Goal: Transaction & Acquisition: Purchase product/service

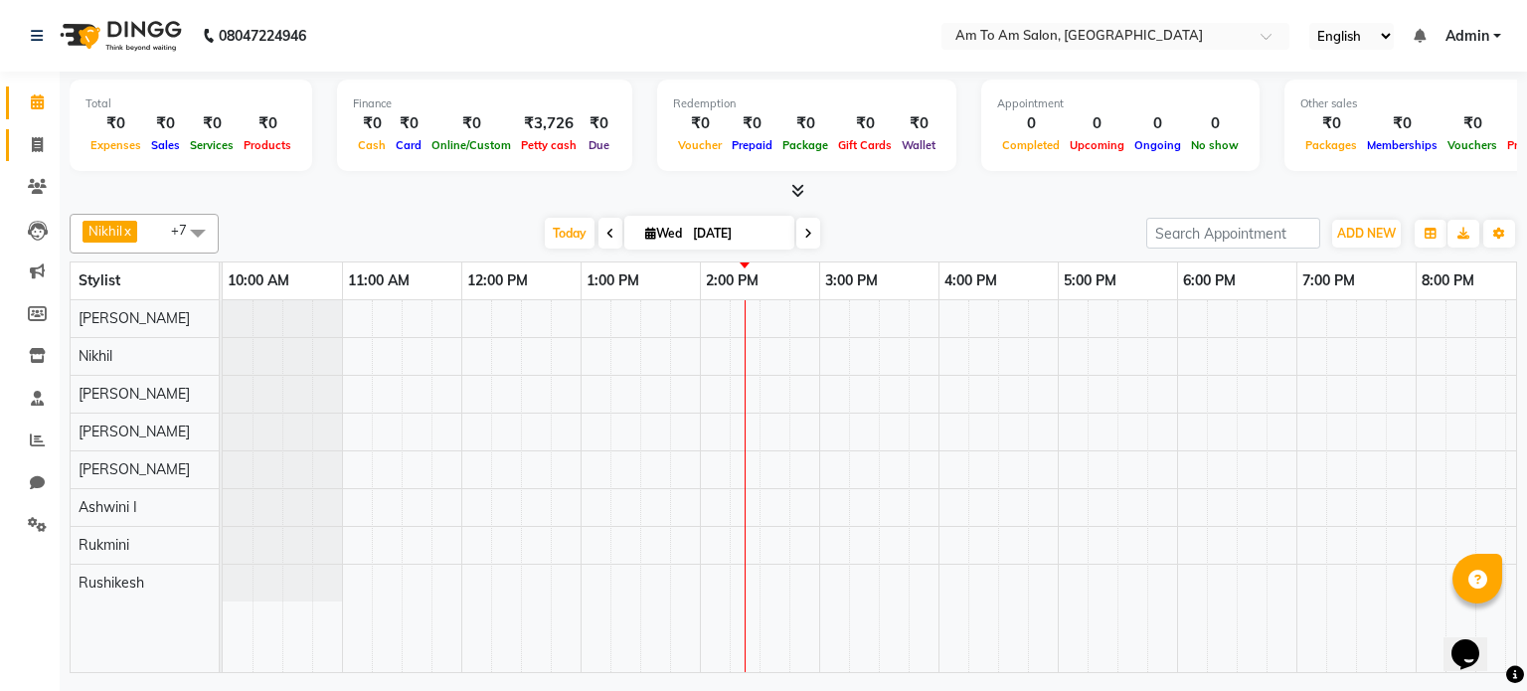
click at [31, 135] on span at bounding box center [37, 145] width 35 height 23
select select "6661"
select select "service"
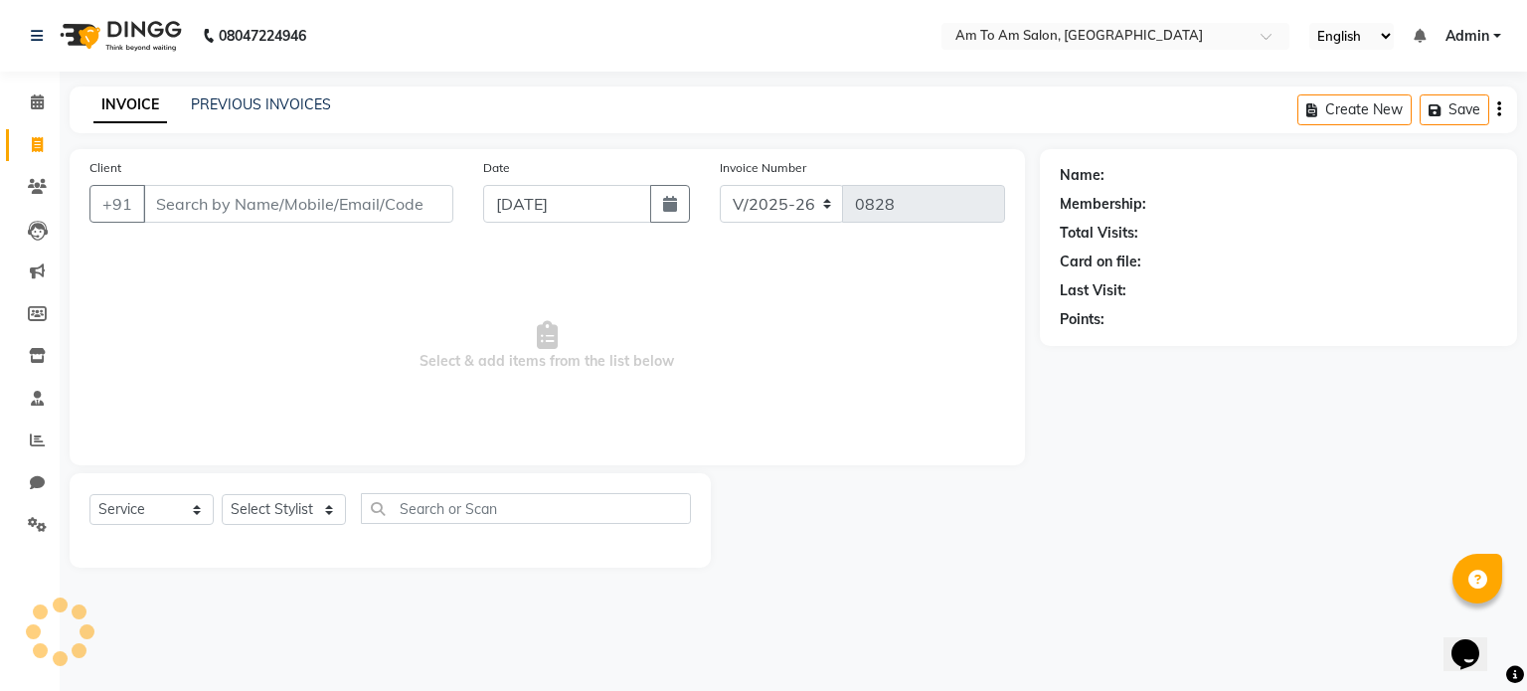
select select "51659"
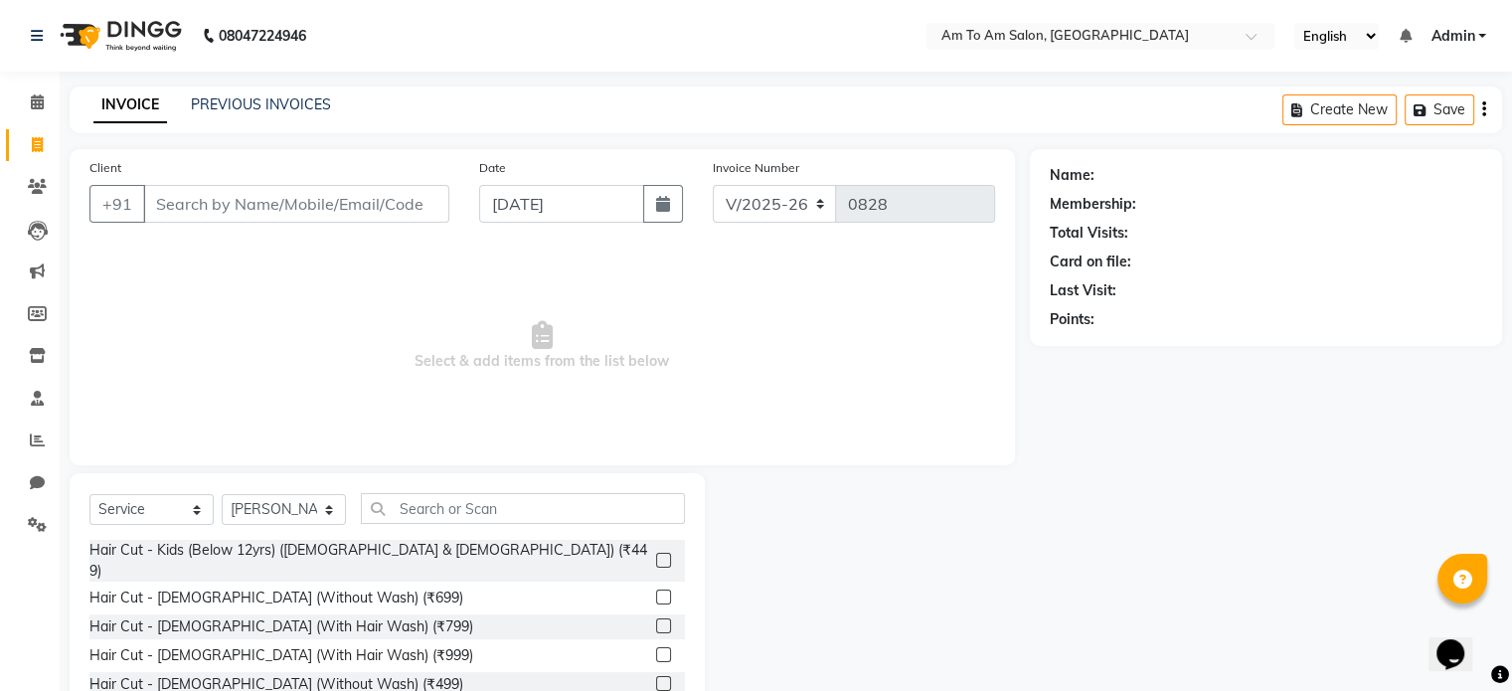
click at [215, 198] on input "Client" at bounding box center [296, 204] width 306 height 38
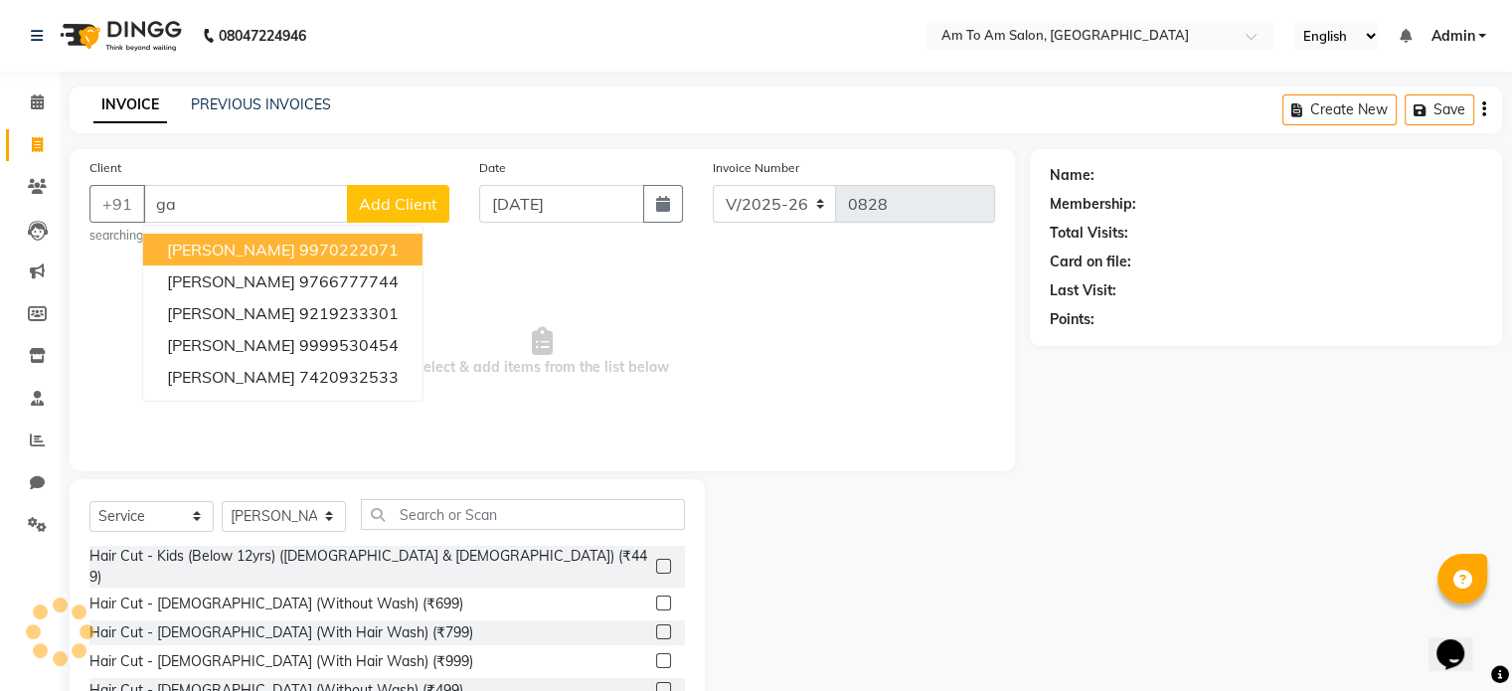
type input "g"
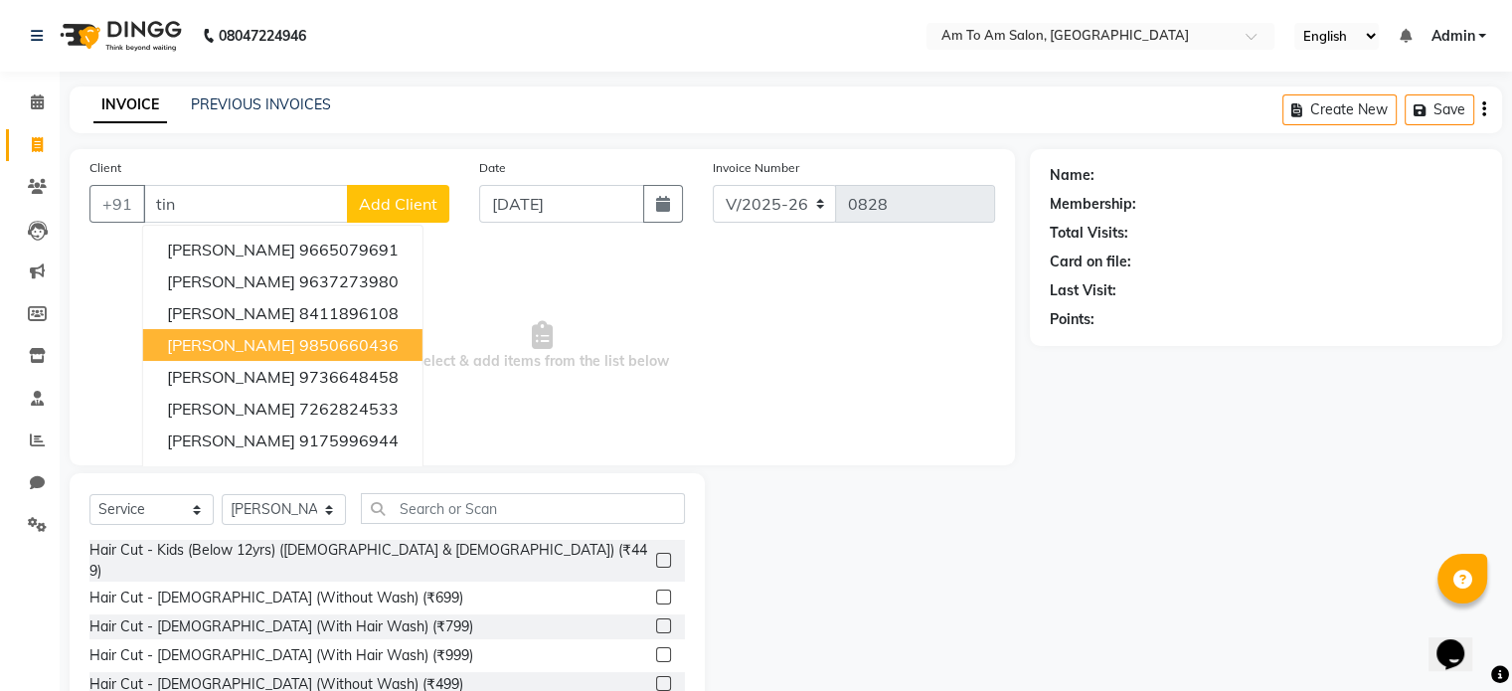
click at [255, 352] on span "[PERSON_NAME]" at bounding box center [231, 345] width 128 height 20
type input "9850660436"
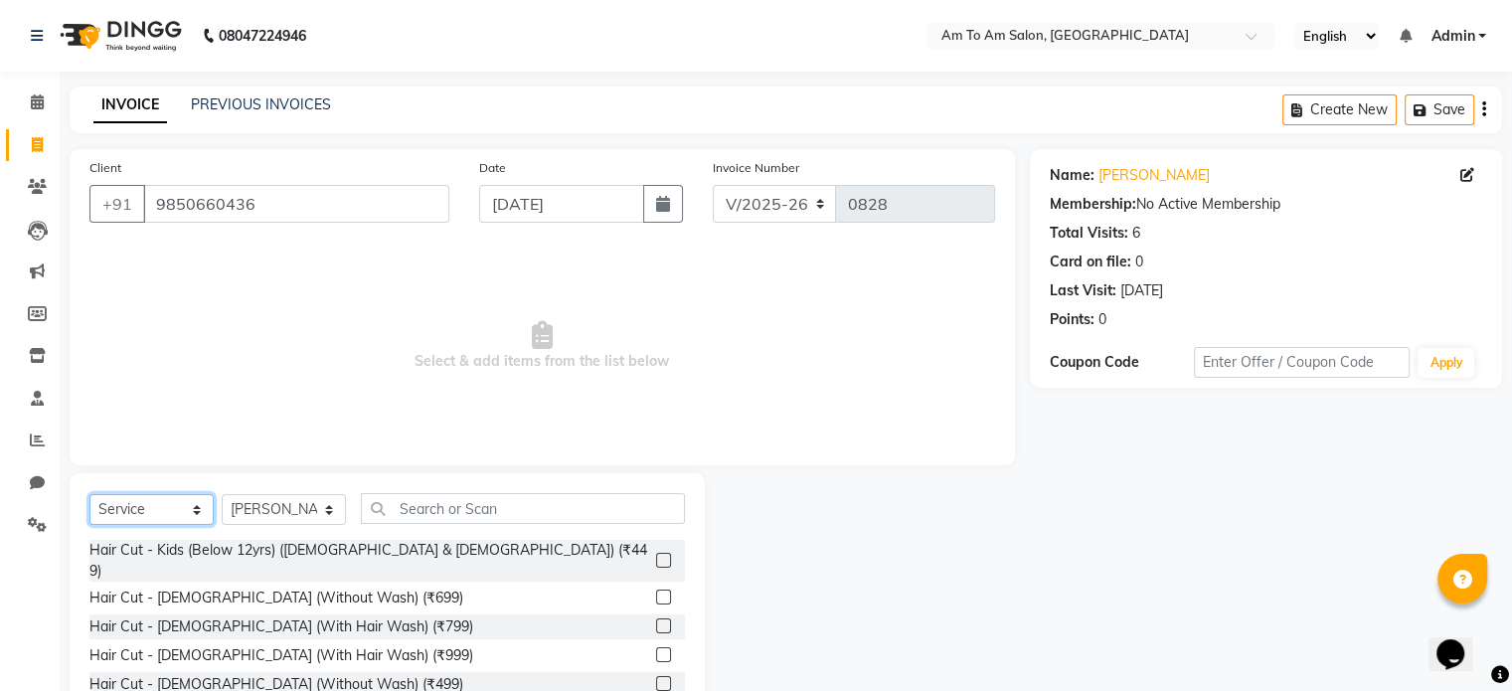
click at [127, 511] on select "Select Service Product Membership Package Voucher Prepaid Gift Card" at bounding box center [151, 509] width 124 height 31
select select "product"
click at [89, 495] on select "Select Service Product Membership Package Voucher Prepaid Gift Card" at bounding box center [151, 509] width 124 height 31
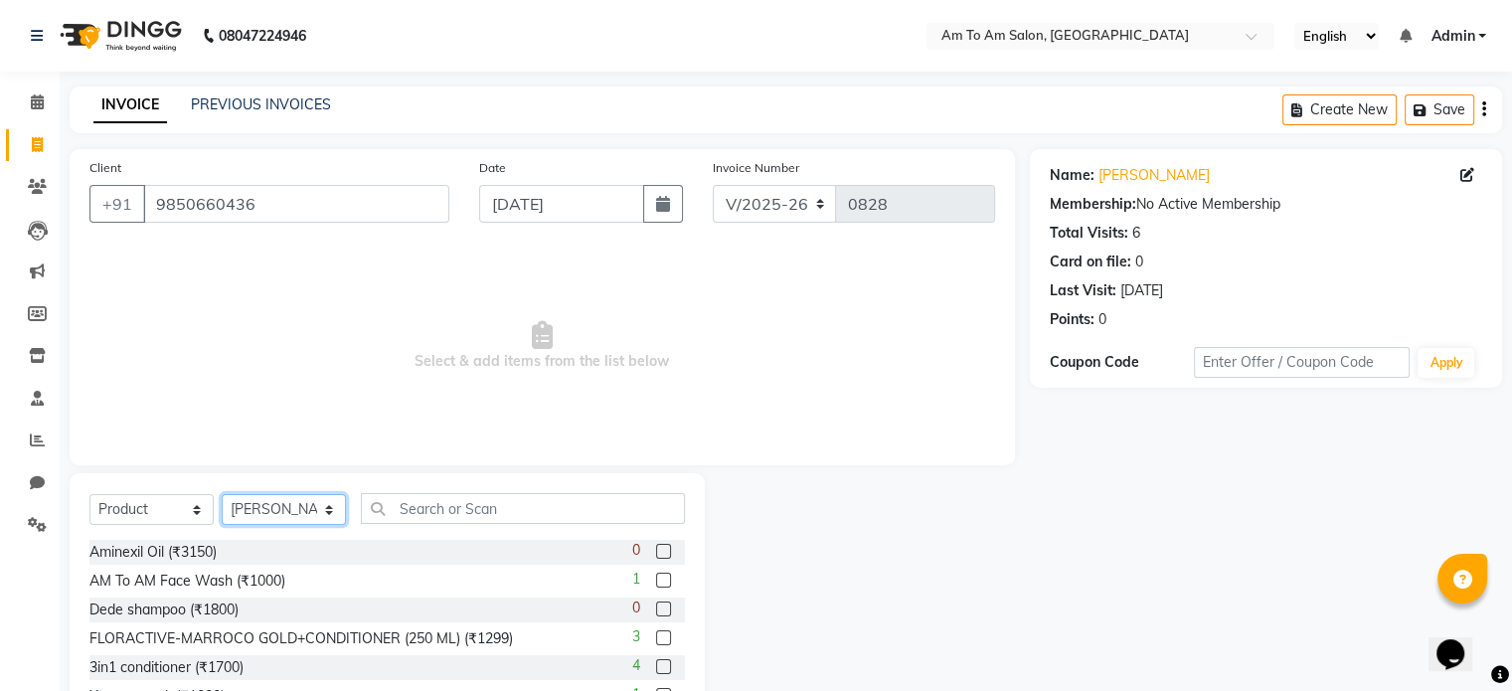
click at [278, 516] on select "Select Stylist [PERSON_NAME] I [PERSON_NAME] Mahi [PERSON_NAME] Poonam Mam [PER…" at bounding box center [284, 509] width 124 height 31
select select "51655"
click at [222, 495] on select "Select Stylist [PERSON_NAME] I [PERSON_NAME] Mahi [PERSON_NAME] Poonam Mam [PER…" at bounding box center [284, 509] width 124 height 31
click at [439, 510] on input "text" at bounding box center [523, 508] width 324 height 31
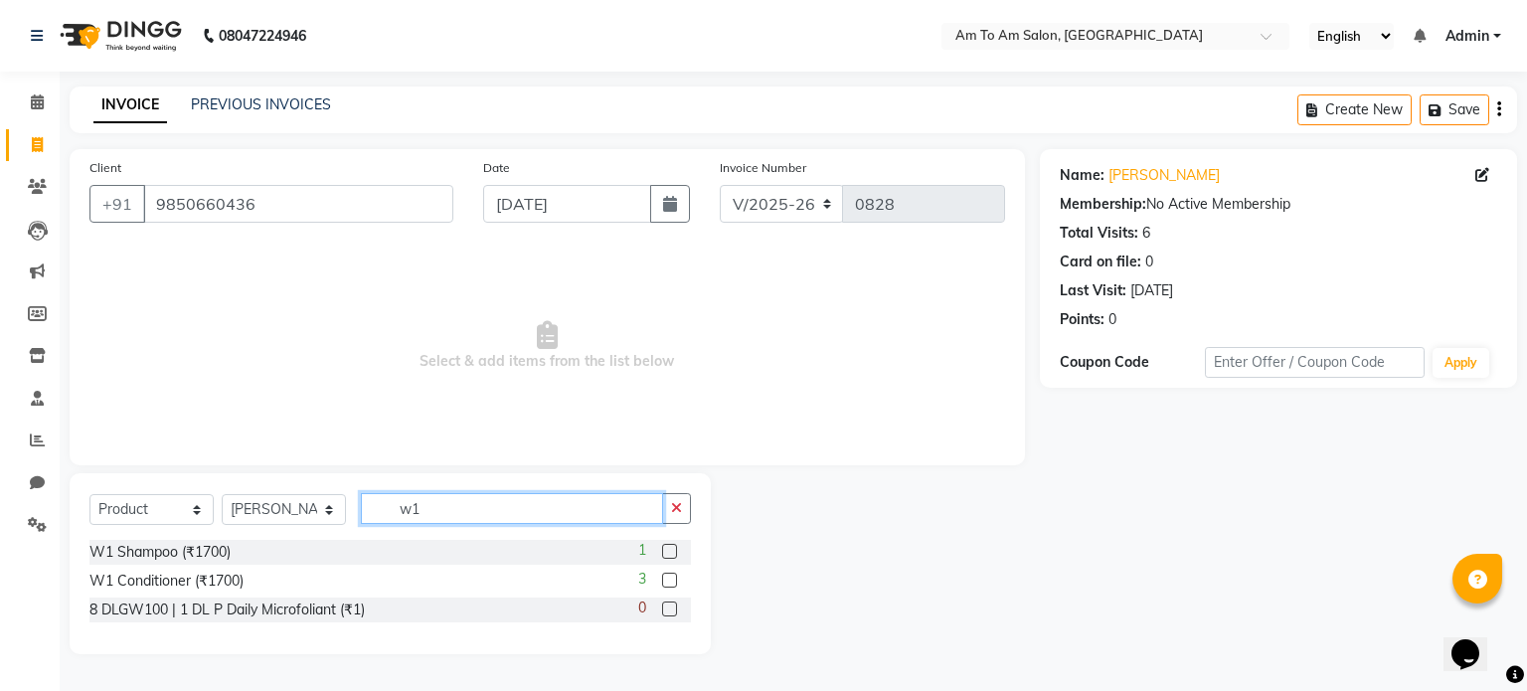
type input "w1"
click at [670, 549] on label at bounding box center [669, 551] width 15 height 15
click at [670, 549] on input "checkbox" at bounding box center [668, 552] width 13 height 13
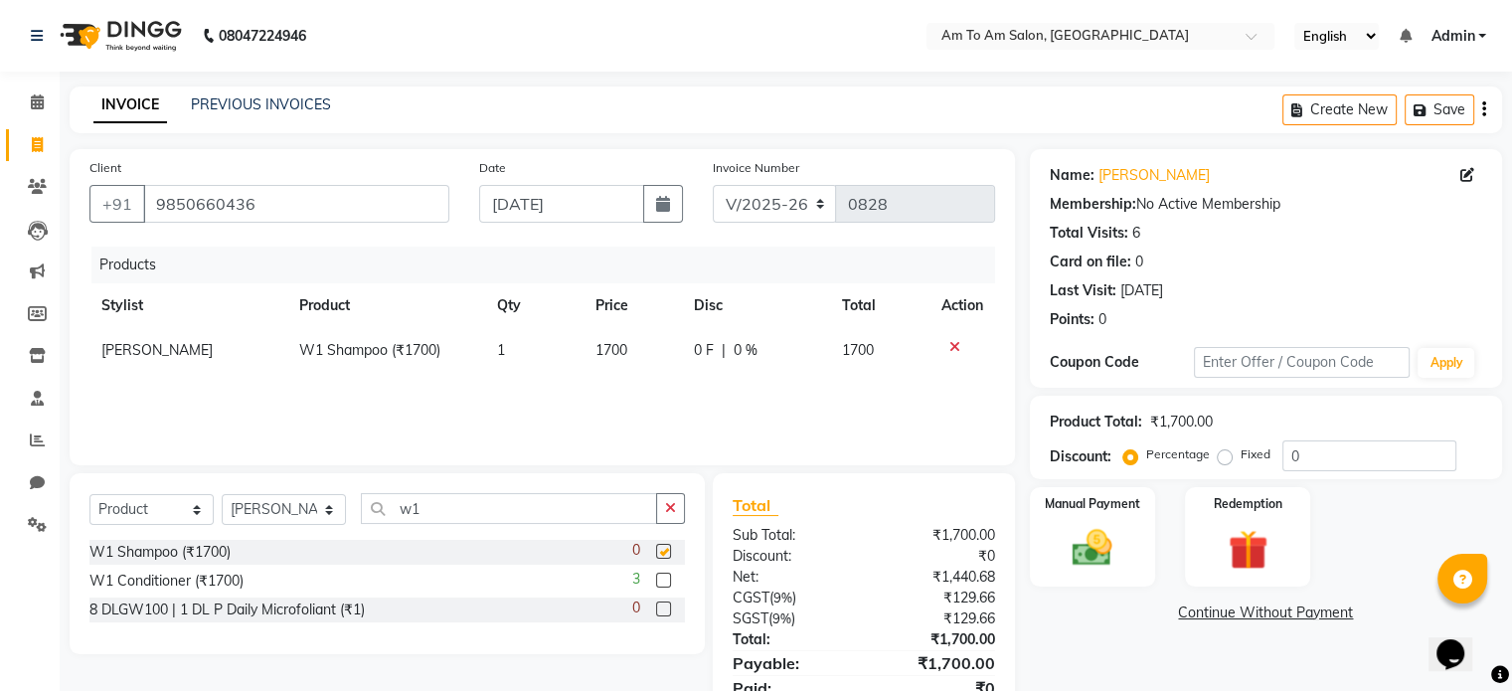
checkbox input "false"
click at [664, 580] on label at bounding box center [663, 580] width 15 height 15
click at [664, 580] on input "checkbox" at bounding box center [662, 581] width 13 height 13
checkbox input "false"
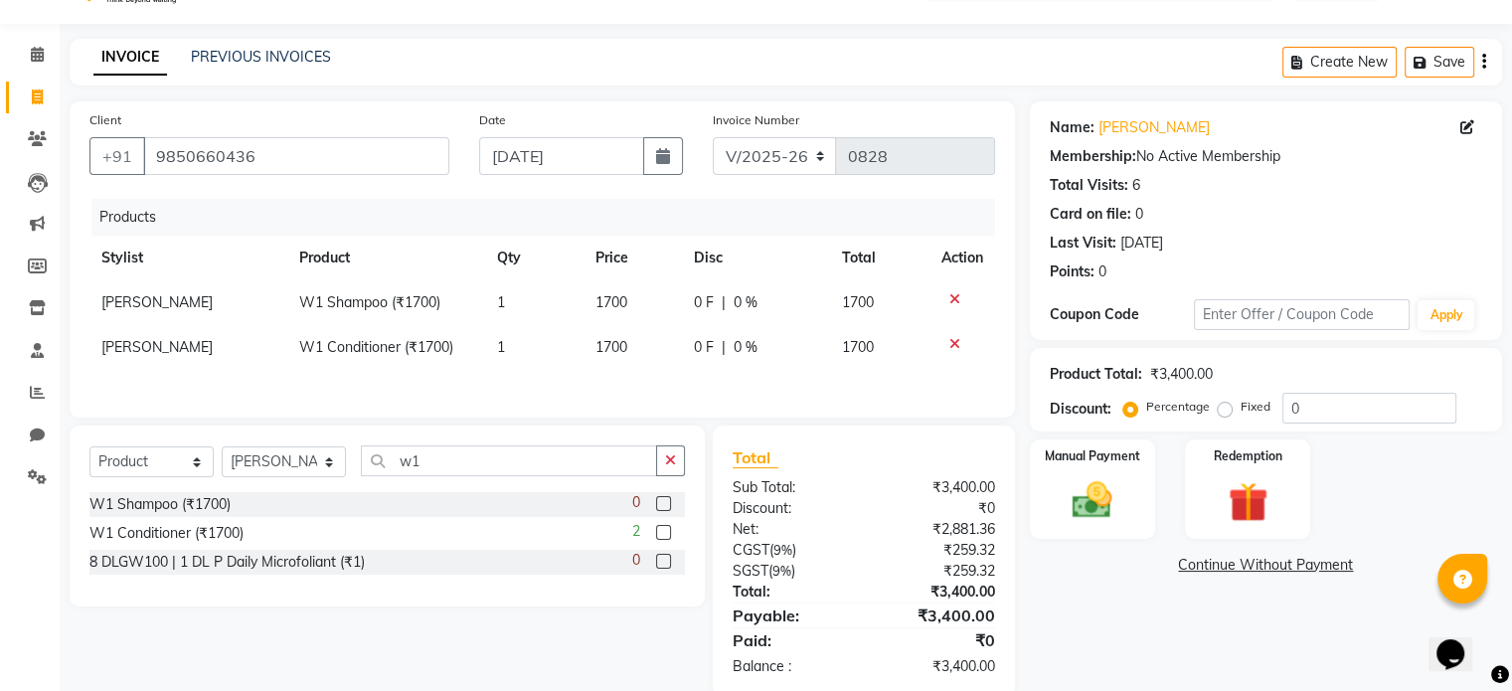
scroll to position [88, 0]
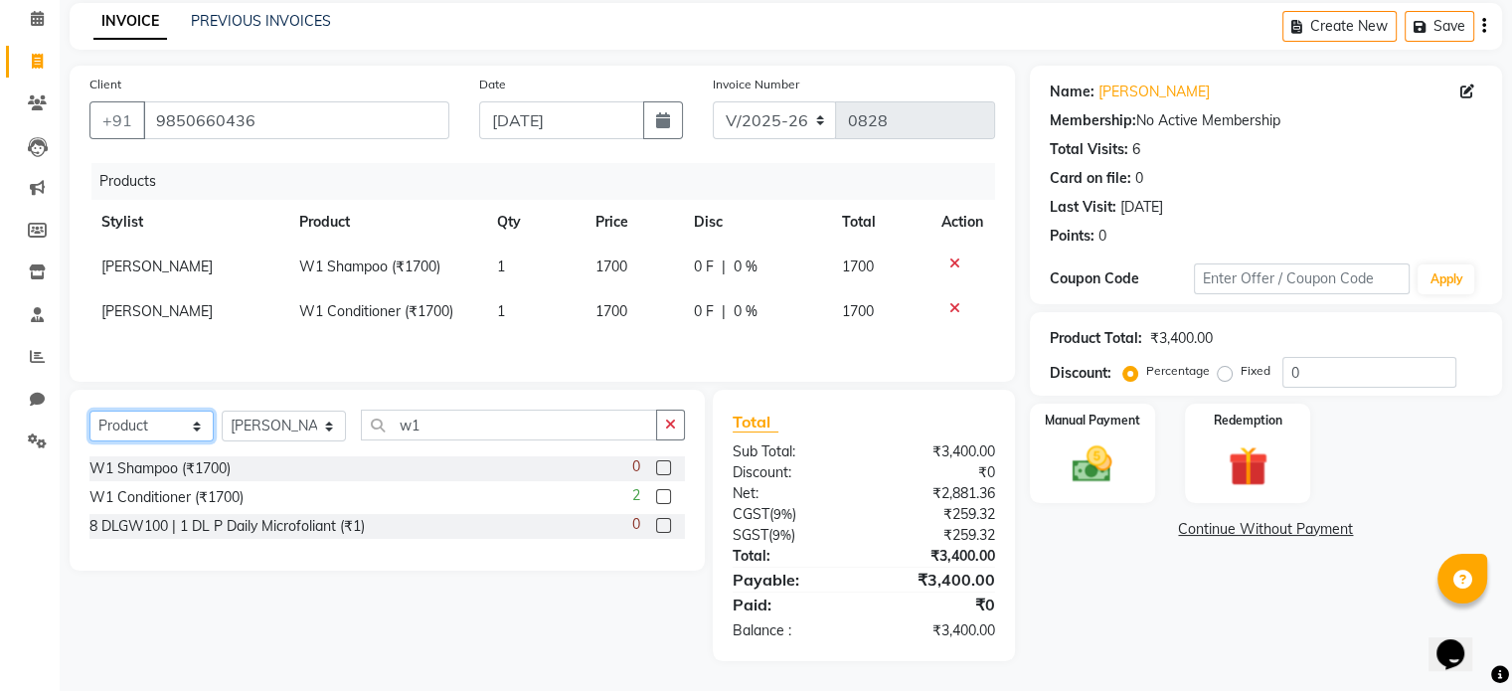
click at [139, 425] on select "Select Service Product Membership Package Voucher Prepaid Gift Card" at bounding box center [151, 426] width 124 height 31
select select "service"
click at [89, 412] on select "Select Service Product Membership Package Voucher Prepaid Gift Card" at bounding box center [151, 426] width 124 height 31
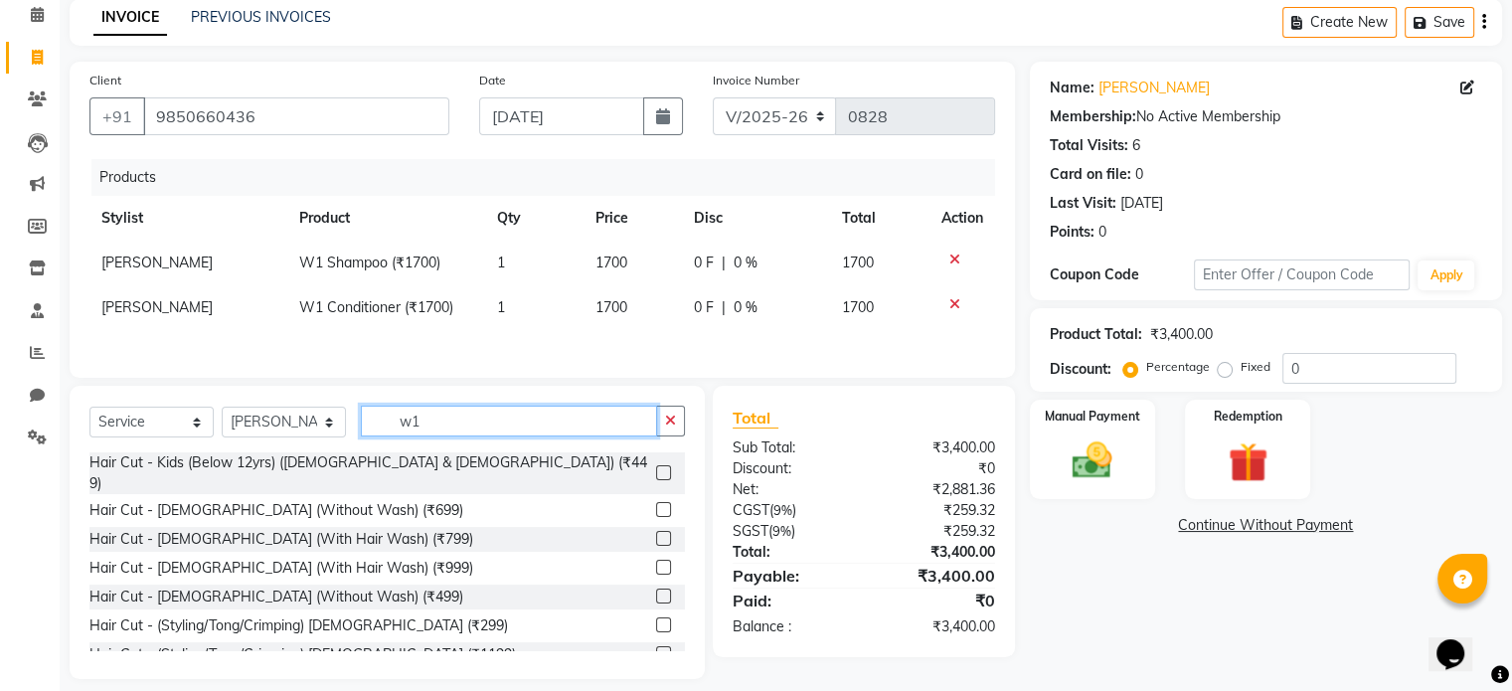
drag, startPoint x: 445, startPoint y: 425, endPoint x: 381, endPoint y: 425, distance: 64.6
click at [381, 425] on input "w1" at bounding box center [509, 421] width 296 height 31
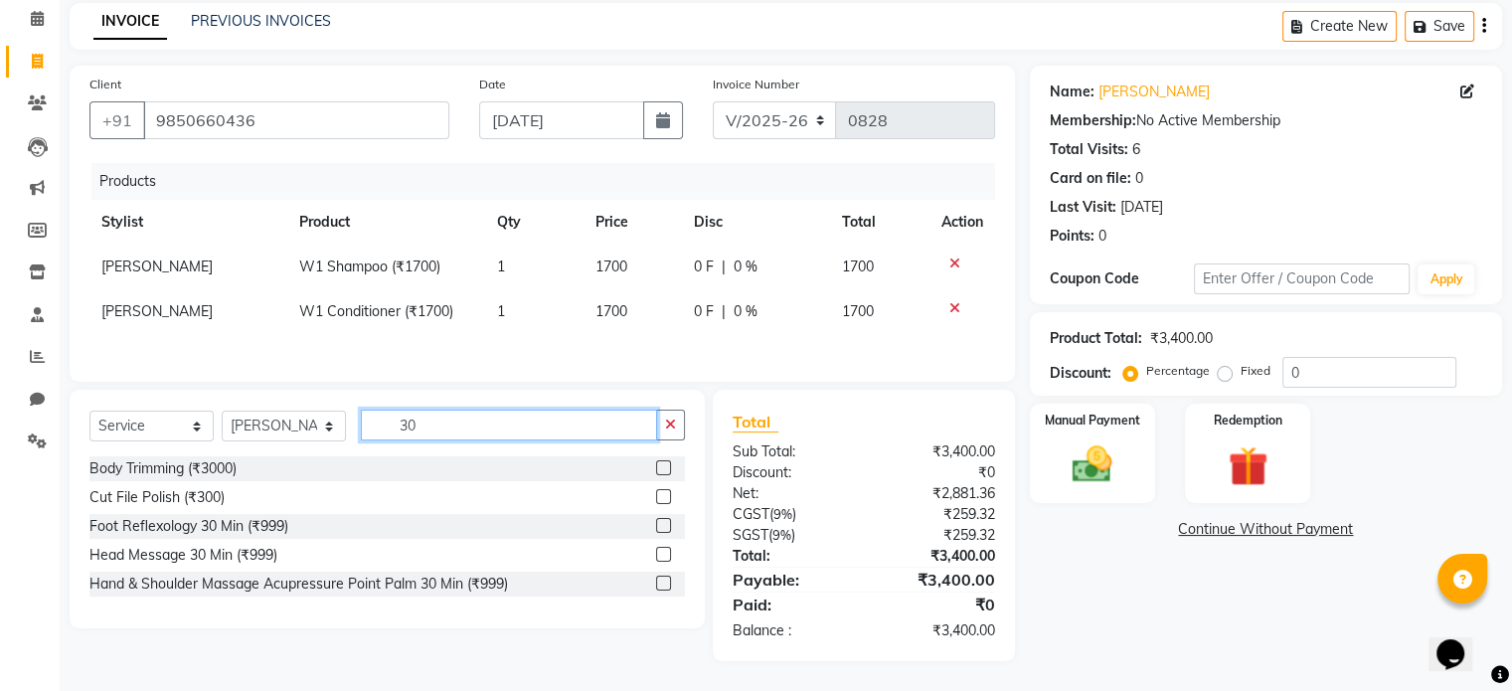
type input "3"
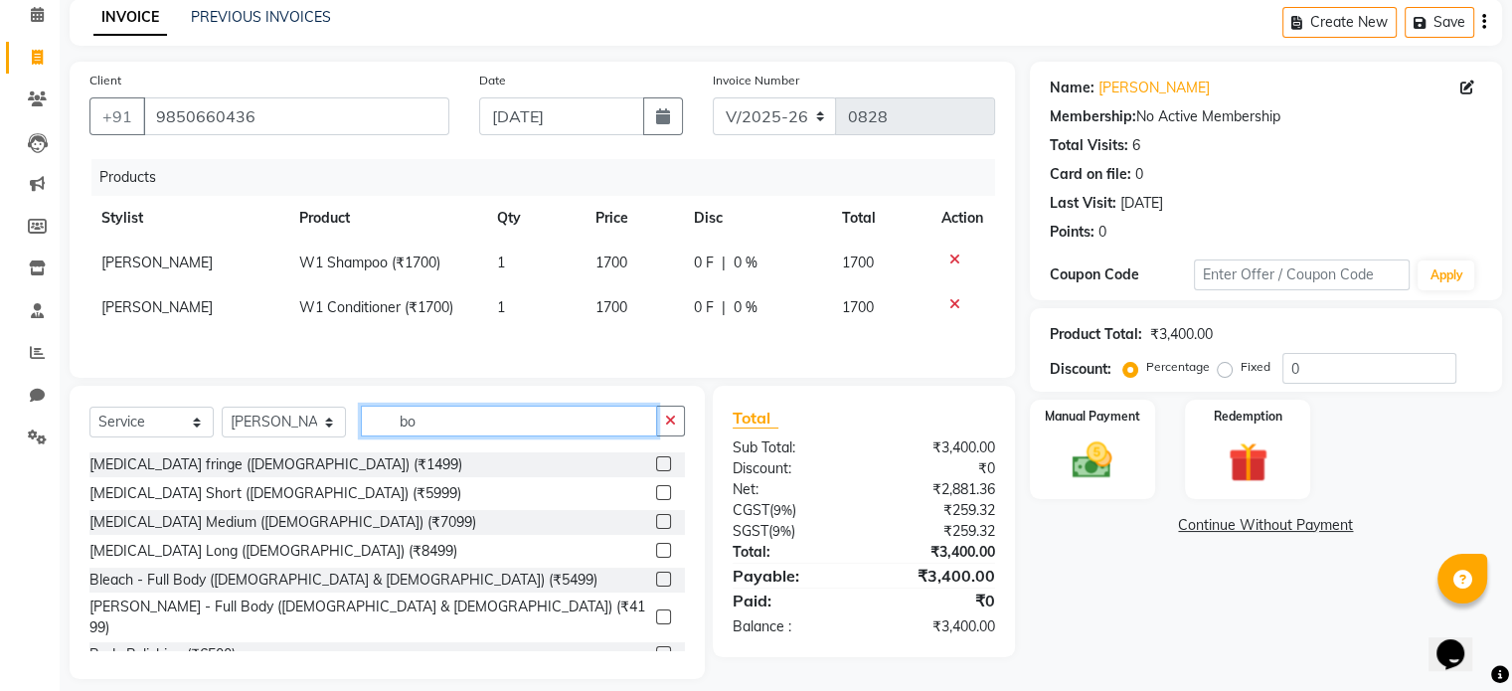
type input "b"
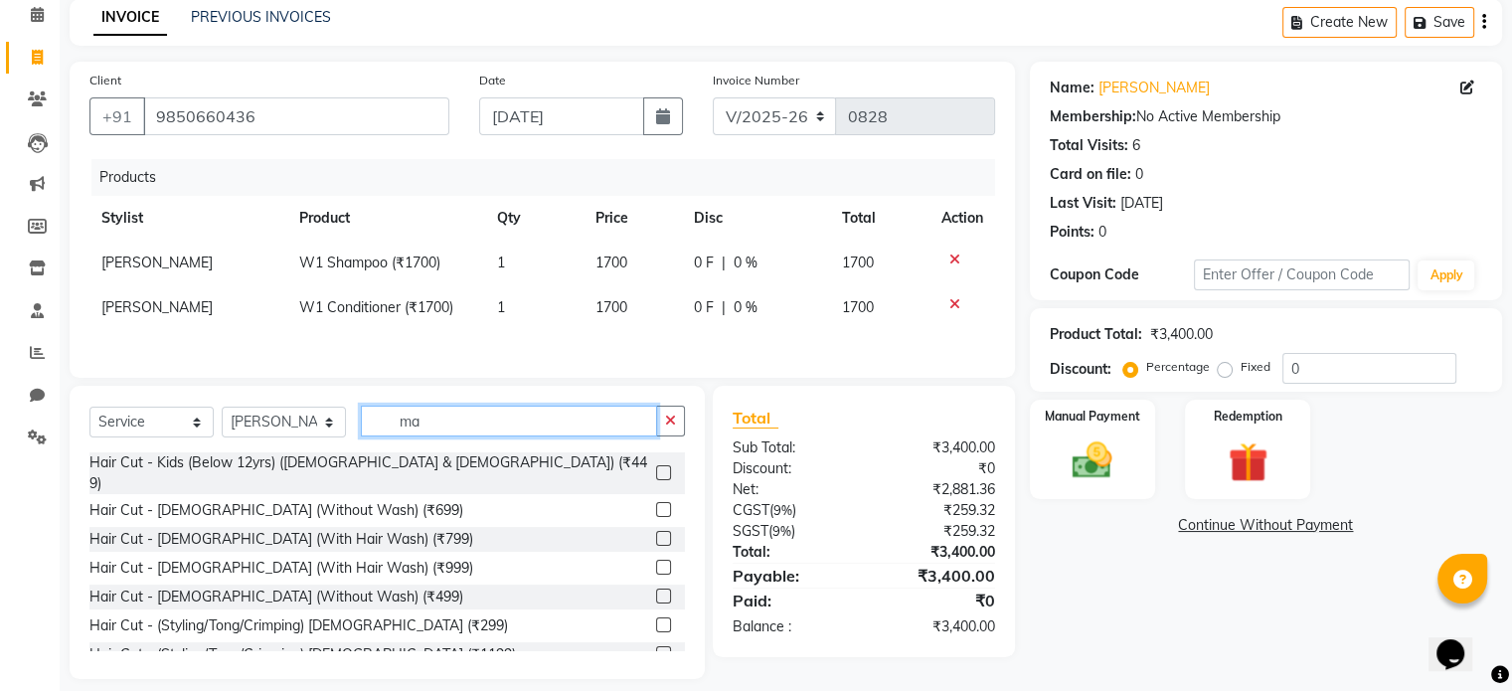
type input "m"
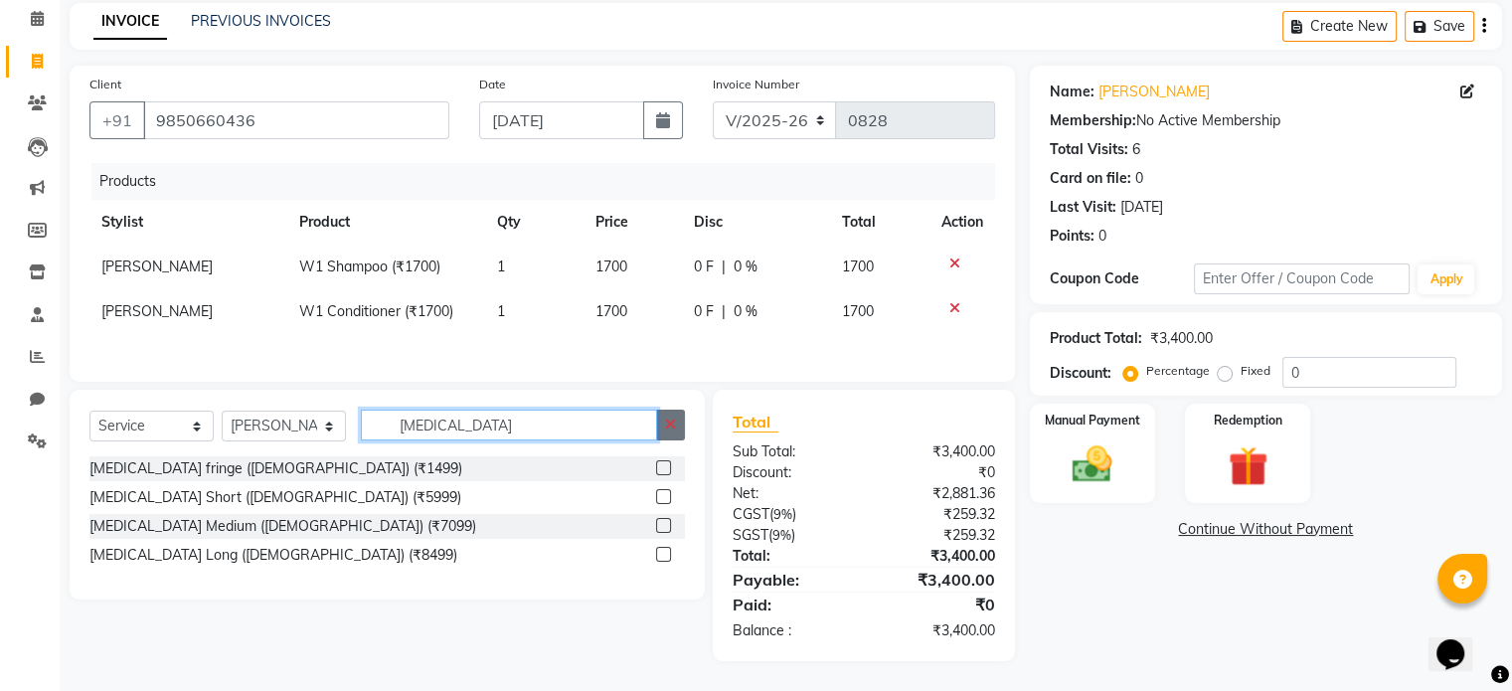
type input "[MEDICAL_DATA]"
click at [662, 423] on button "button" at bounding box center [670, 425] width 29 height 31
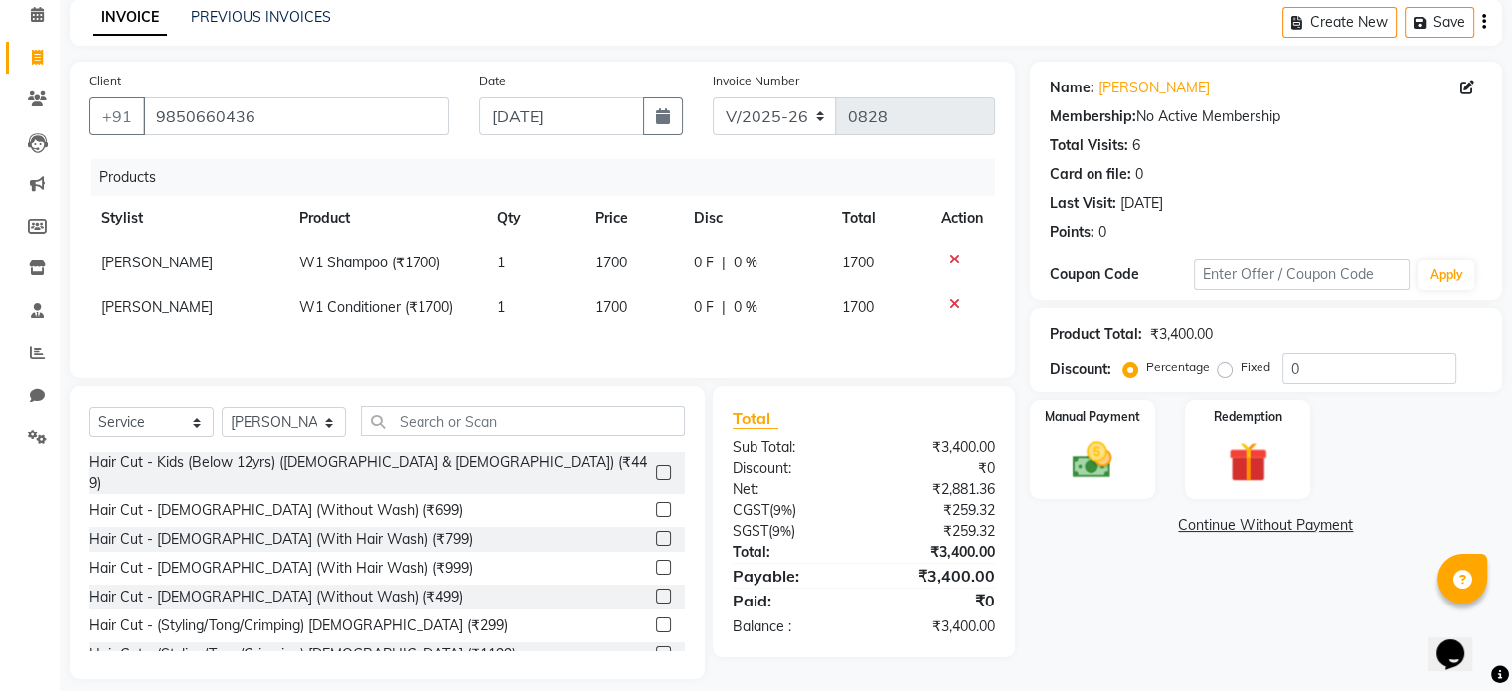
click at [634, 262] on td "1700" at bounding box center [633, 263] width 98 height 45
select select "51655"
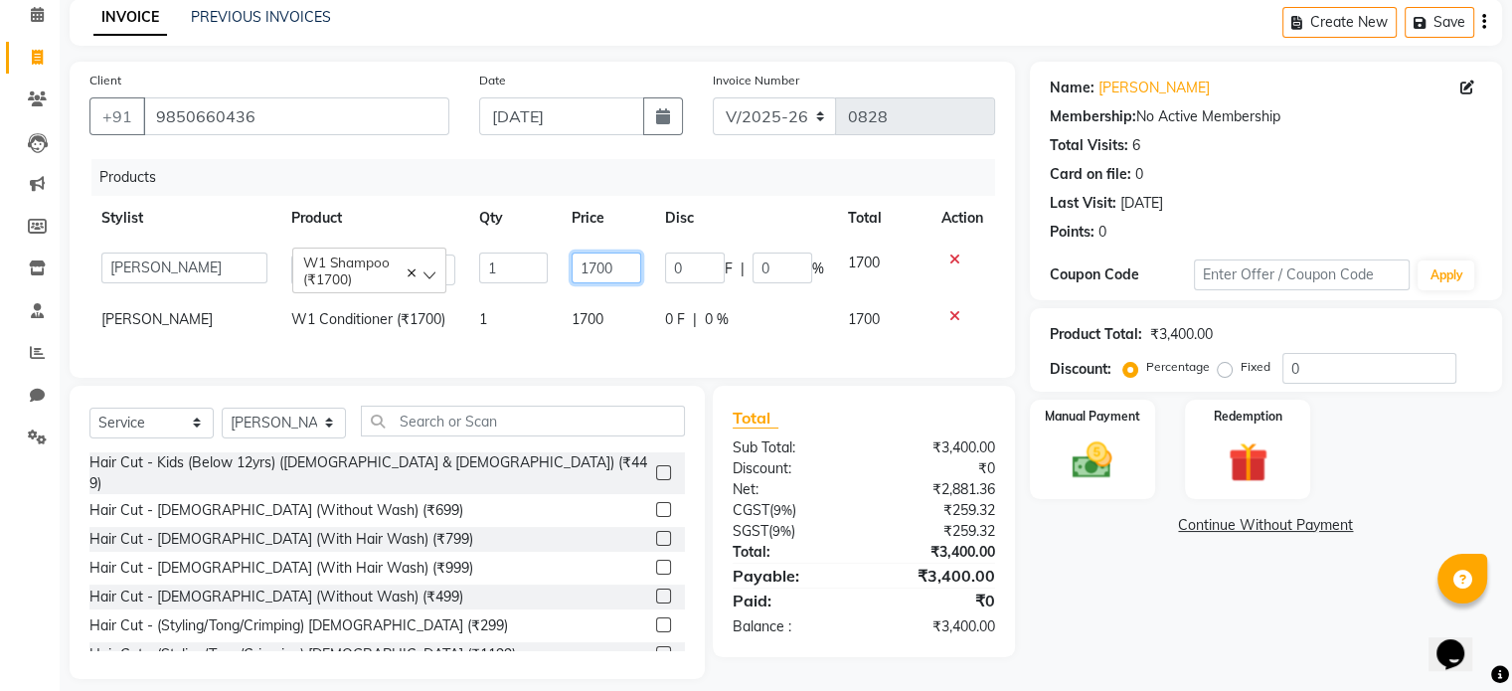
drag, startPoint x: 619, startPoint y: 267, endPoint x: 562, endPoint y: 267, distance: 56.7
click at [562, 267] on td "1700" at bounding box center [606, 269] width 93 height 57
type input "2006"
click at [604, 317] on td "1700" at bounding box center [606, 319] width 93 height 45
select select "51655"
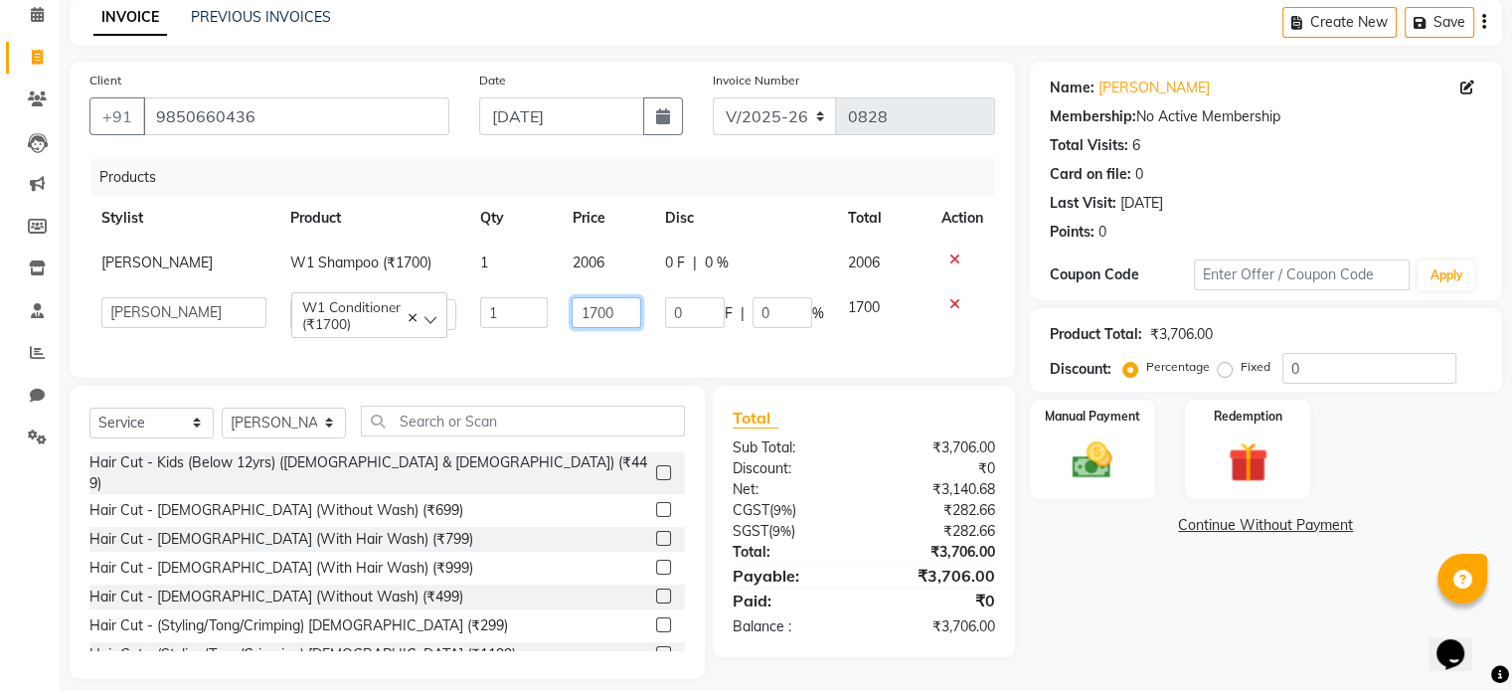
drag, startPoint x: 620, startPoint y: 314, endPoint x: 578, endPoint y: 314, distance: 42.8
click at [578, 314] on input "1700" at bounding box center [607, 312] width 70 height 31
type input "2006"
click at [601, 342] on div "Products Stylist Product Qty Price Disc Total Action [PERSON_NAME] W1 Shampoo (…" at bounding box center [542, 258] width 906 height 199
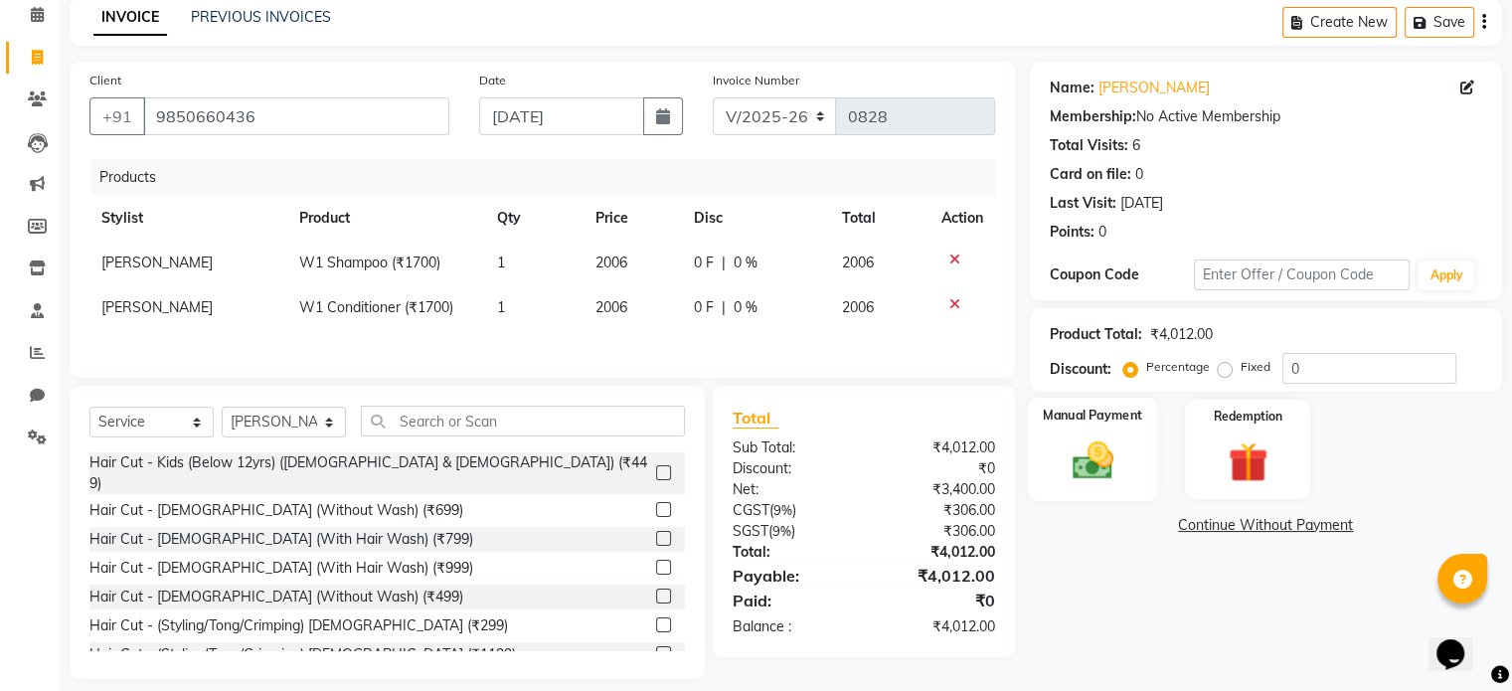
click at [1118, 441] on img at bounding box center [1092, 462] width 67 height 48
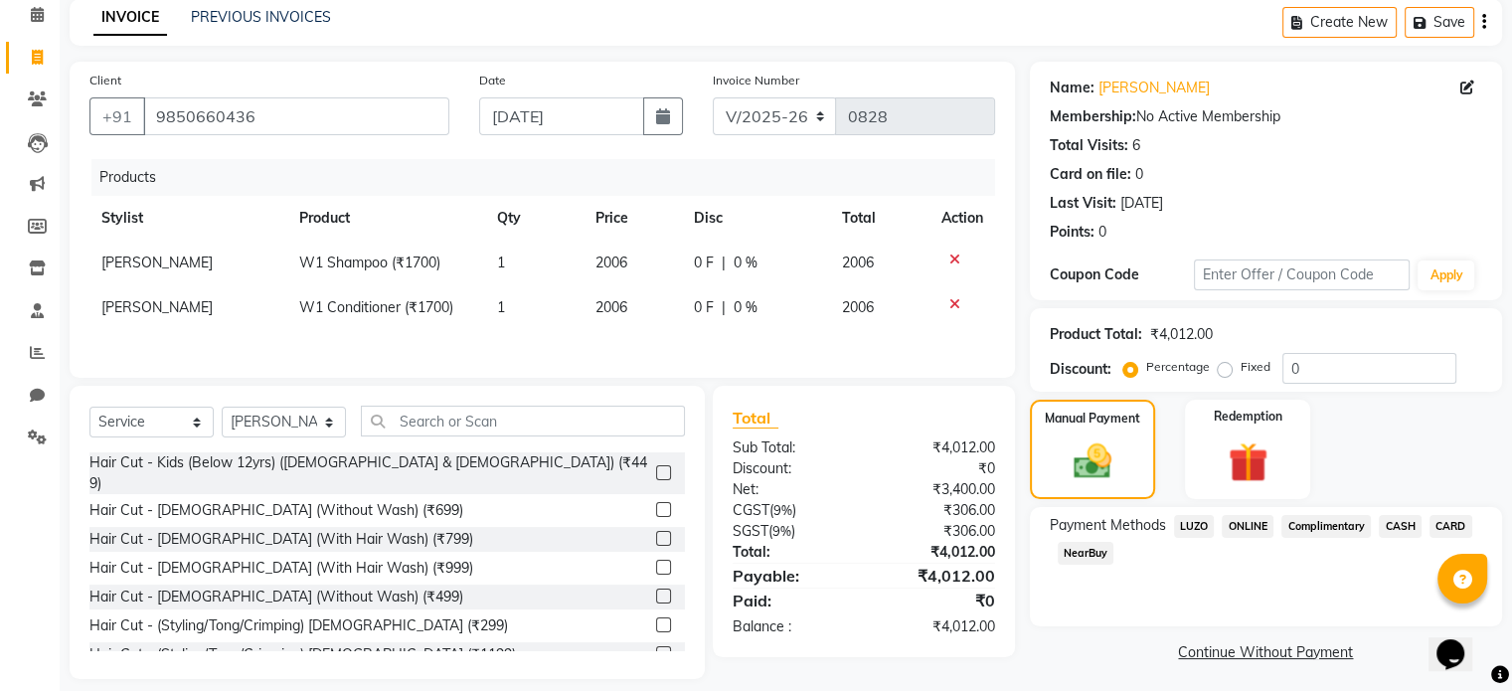
click at [1253, 525] on span "ONLINE" at bounding box center [1248, 526] width 52 height 23
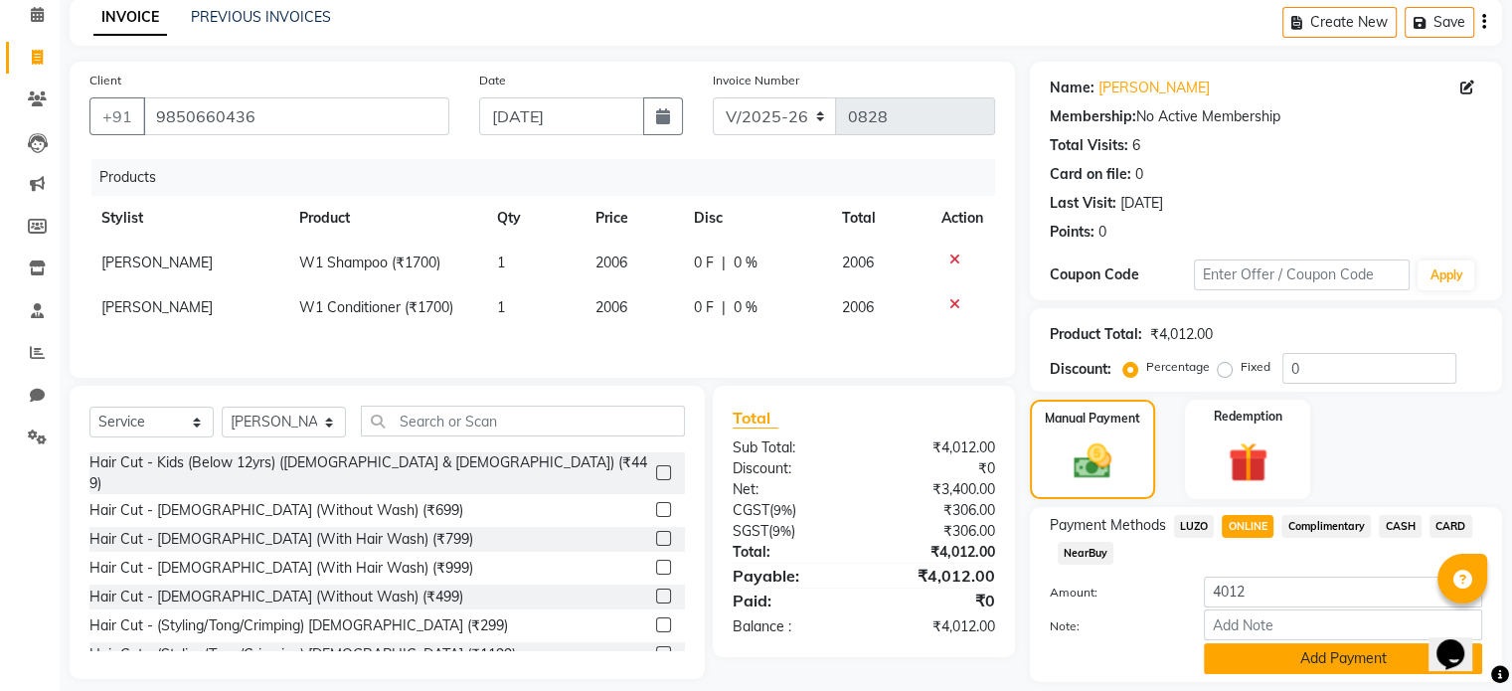
click at [1306, 664] on button "Add Payment" at bounding box center [1343, 658] width 278 height 31
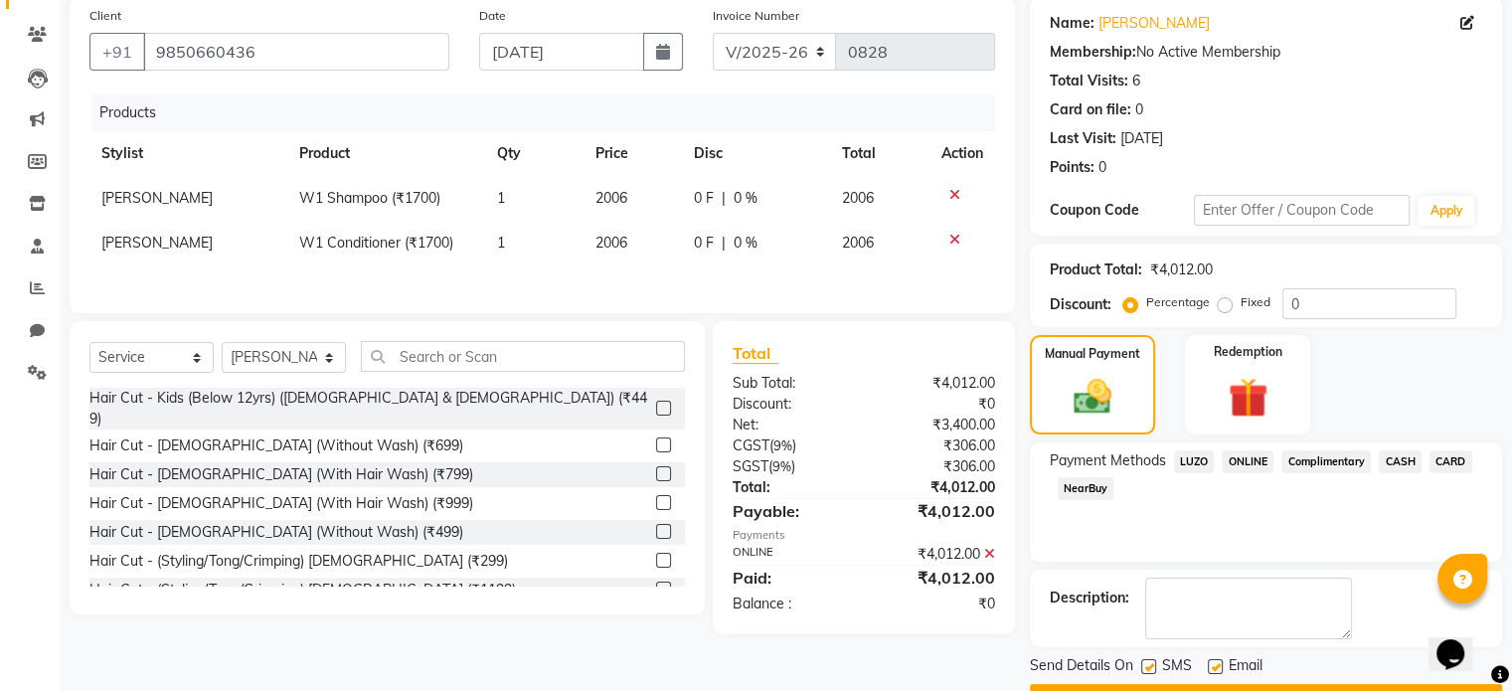
scroll to position [204, 0]
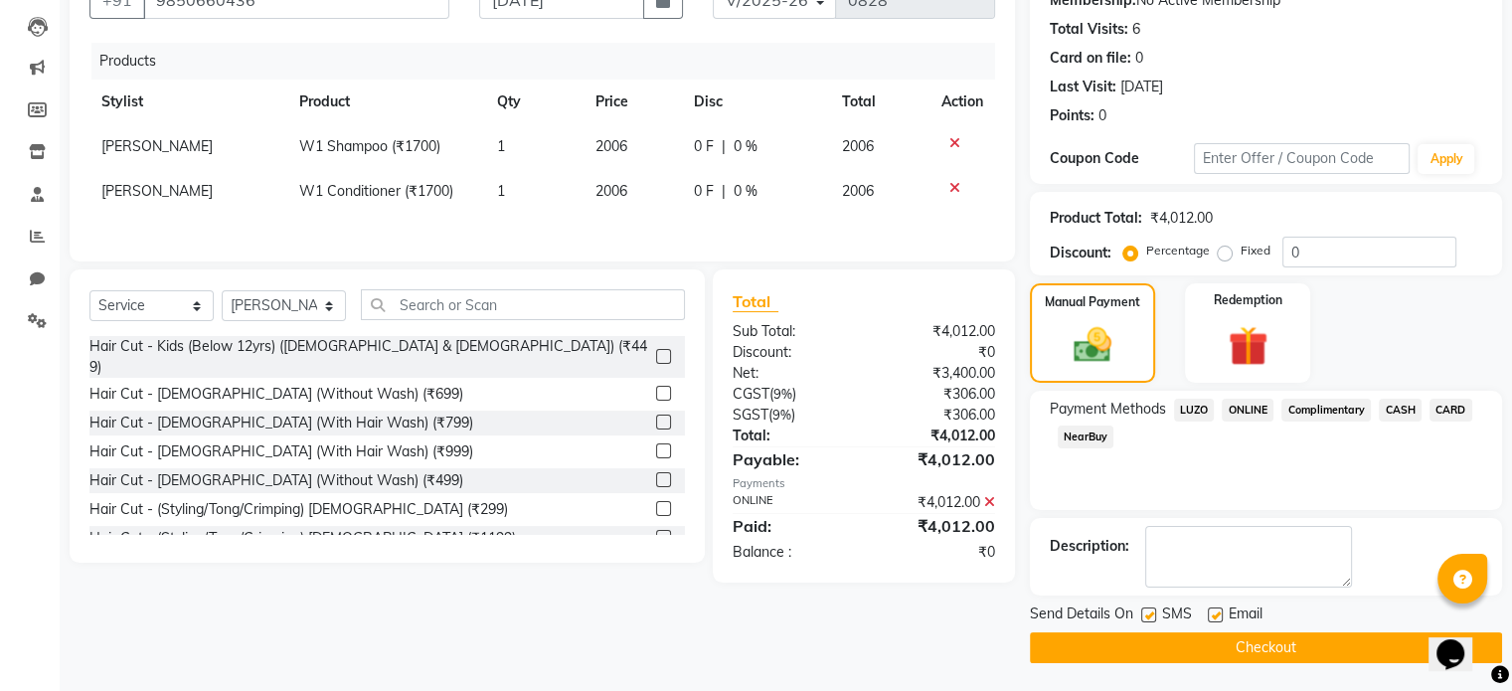
click at [1253, 641] on button "Checkout" at bounding box center [1266, 647] width 472 height 31
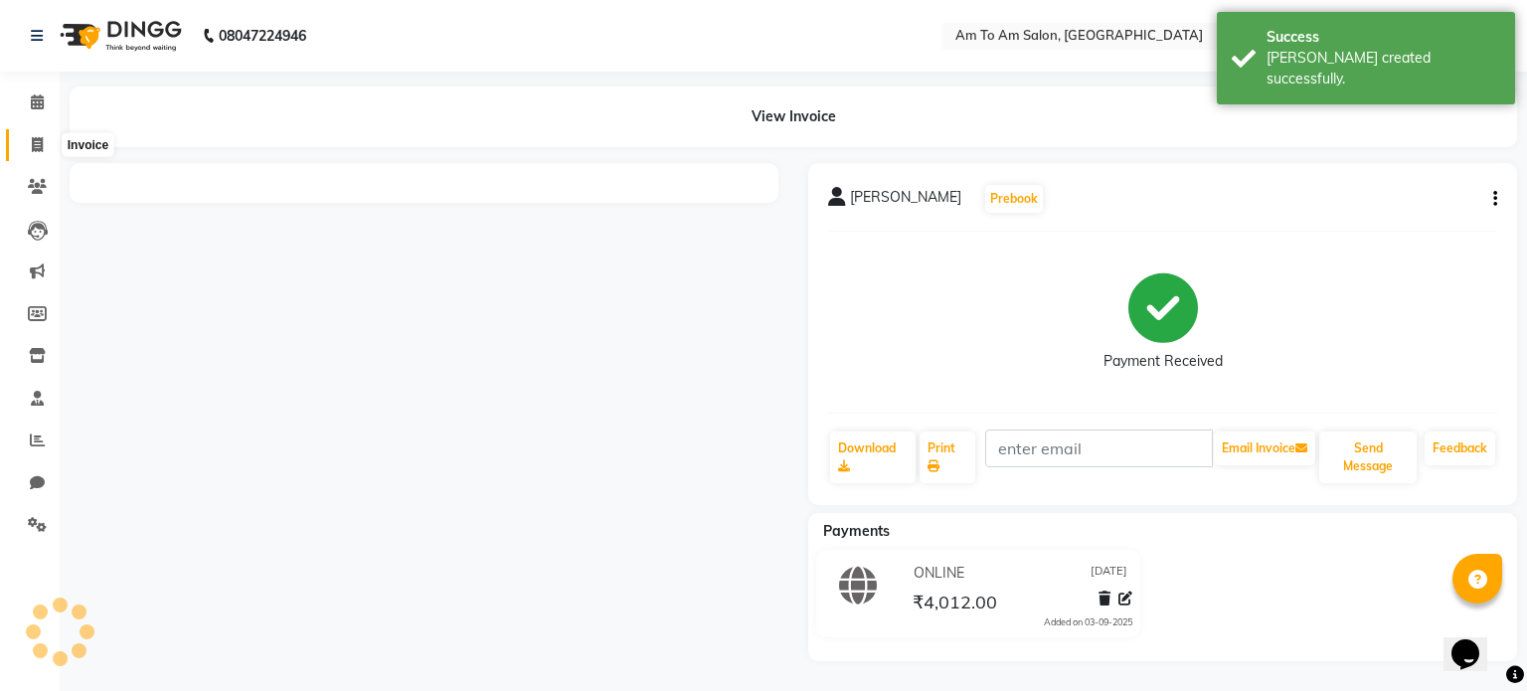
click at [41, 137] on icon at bounding box center [37, 144] width 11 height 15
select select "service"
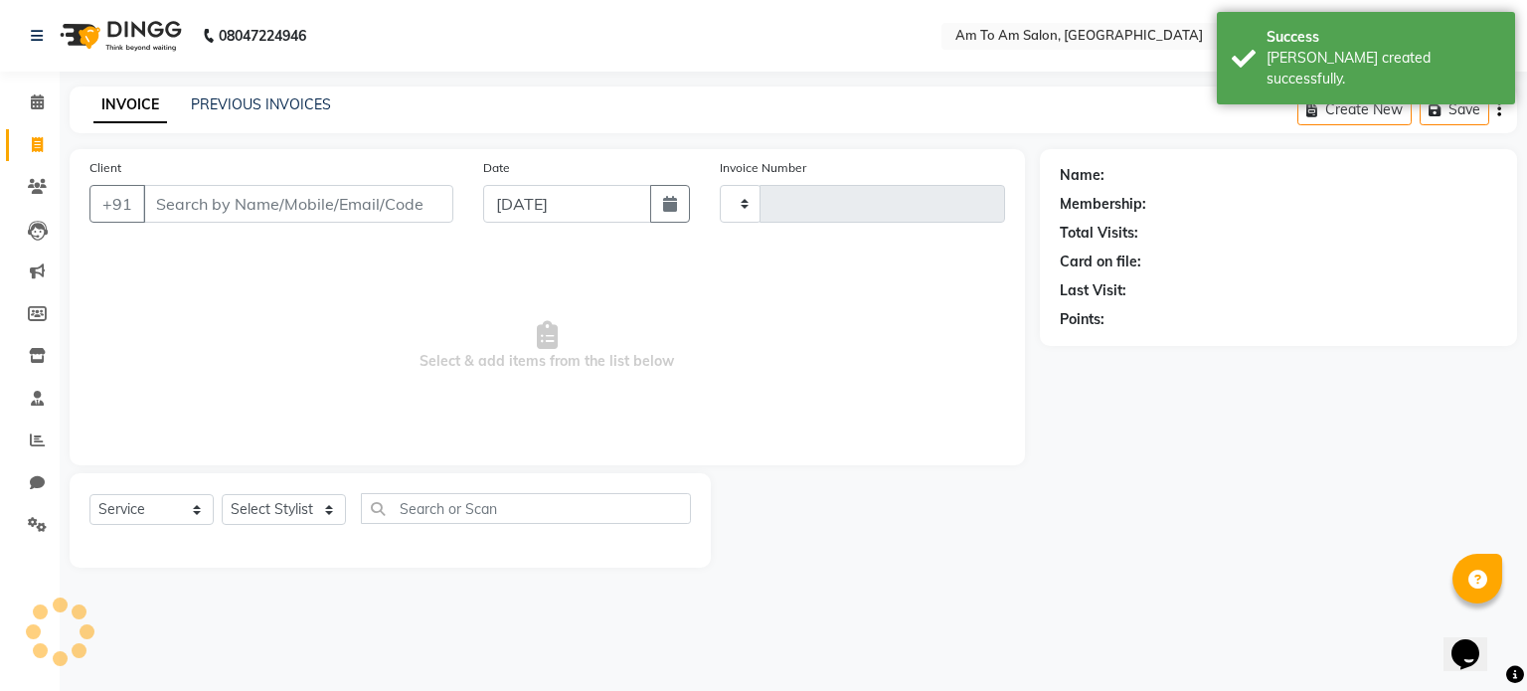
click at [255, 200] on input "Client" at bounding box center [298, 204] width 310 height 38
type input "go"
type input "0829"
select select "6661"
type input "gour"
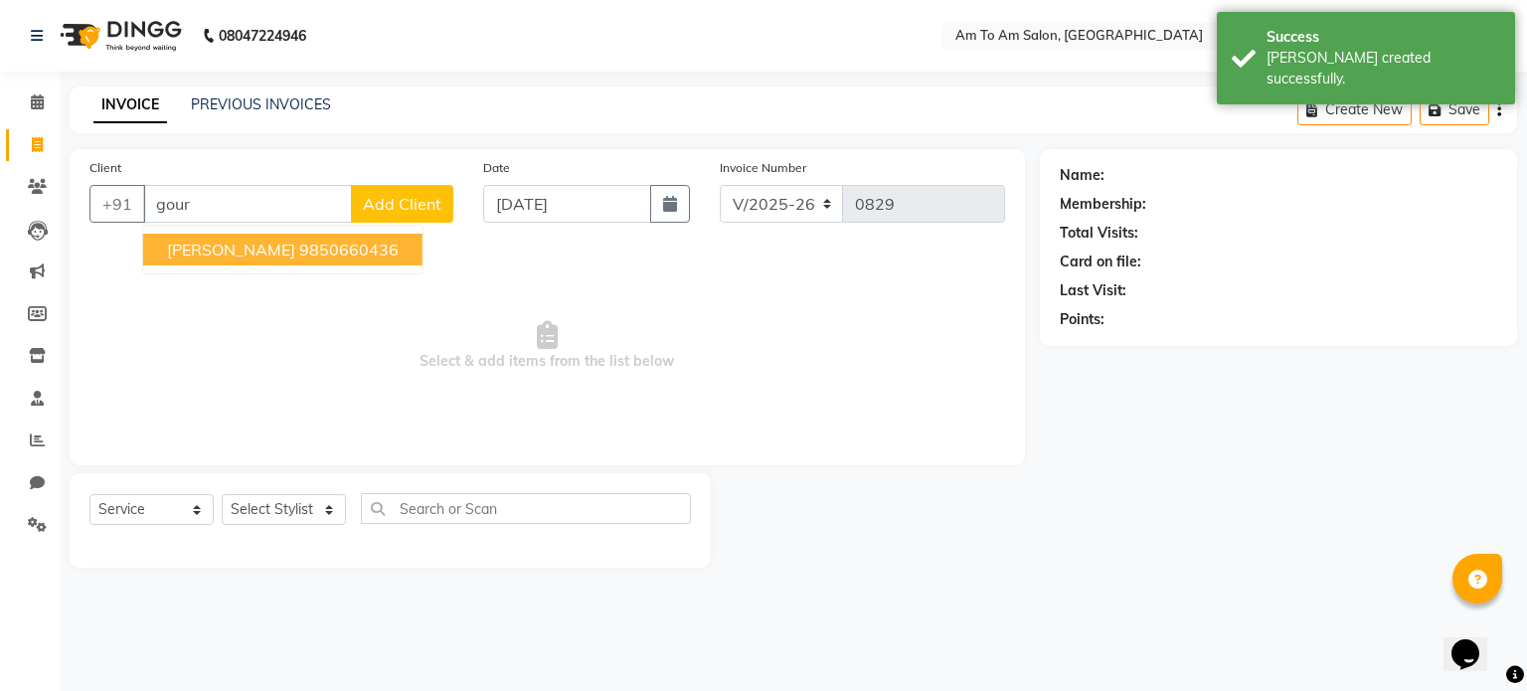
select select "51659"
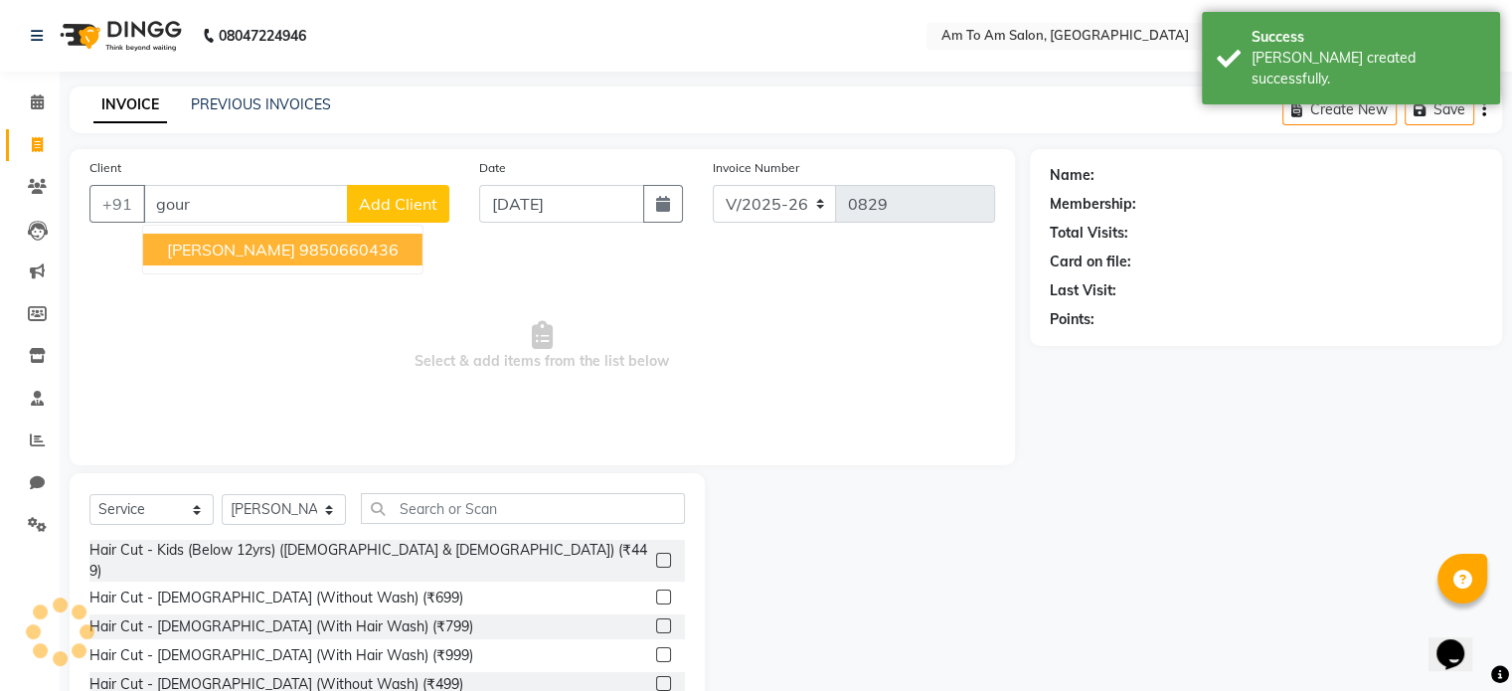
click at [299, 250] on ngb-highlight "9850660436" at bounding box center [348, 250] width 99 height 20
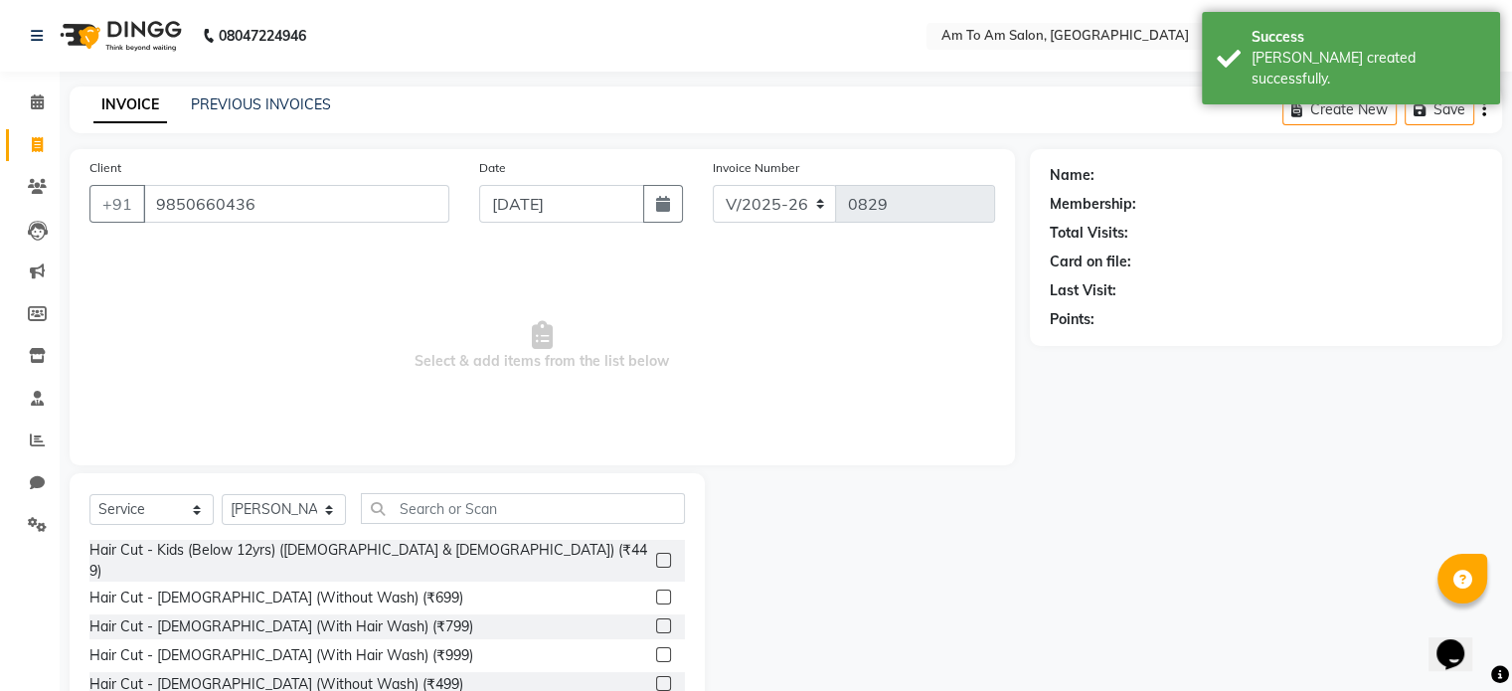
type input "9850660436"
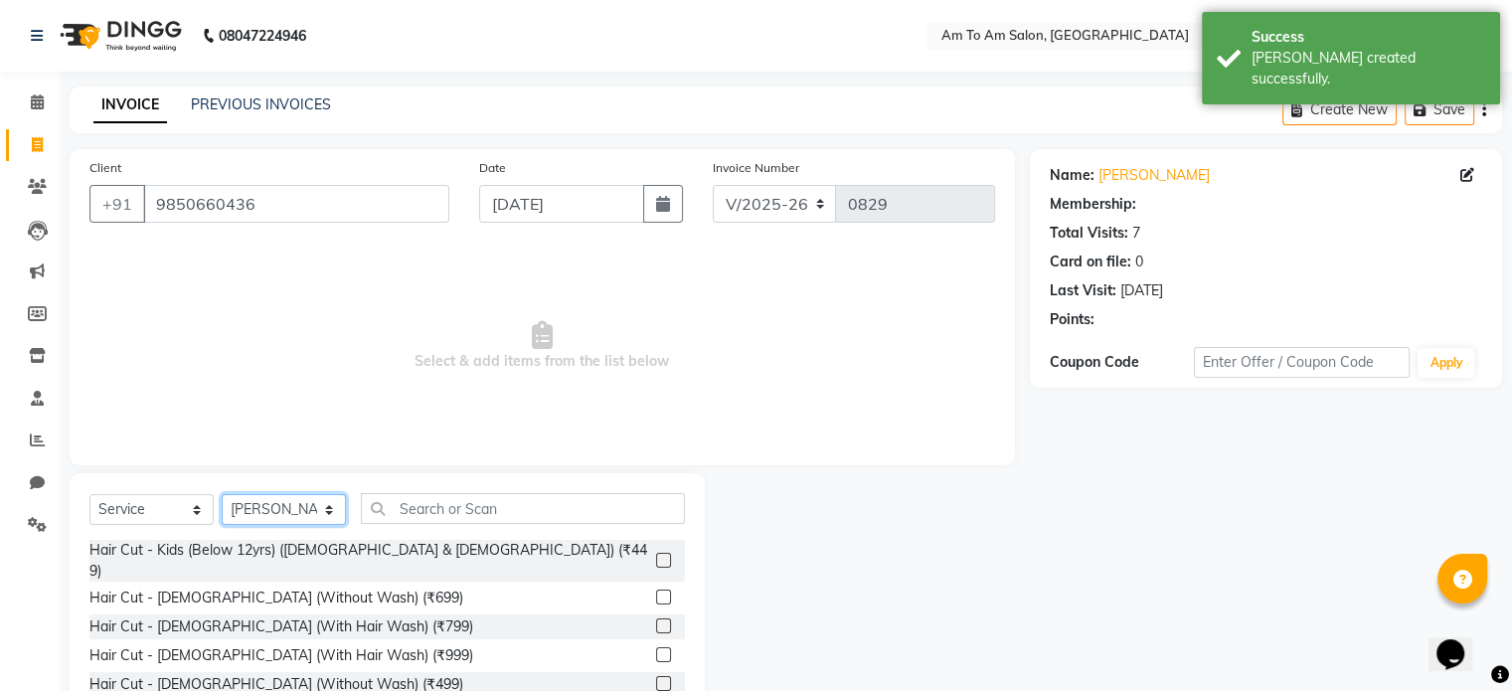
click at [248, 519] on select "Select Stylist [PERSON_NAME] I [PERSON_NAME] Mahi [PERSON_NAME] Poonam Mam [PER…" at bounding box center [284, 509] width 124 height 31
select select "51655"
click at [222, 495] on select "Select Stylist [PERSON_NAME] I [PERSON_NAME] Mahi [PERSON_NAME] Poonam Mam [PER…" at bounding box center [284, 509] width 124 height 31
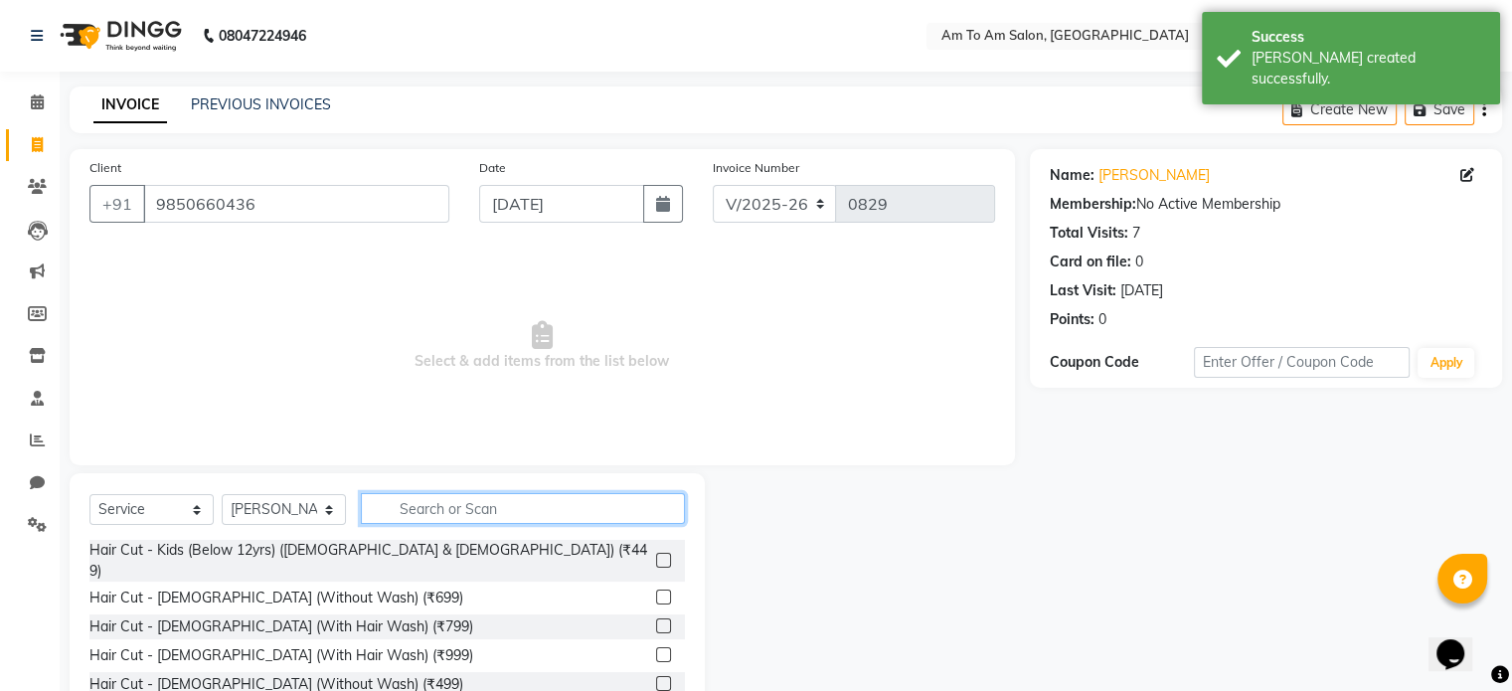
click at [471, 517] on input "text" at bounding box center [523, 508] width 324 height 31
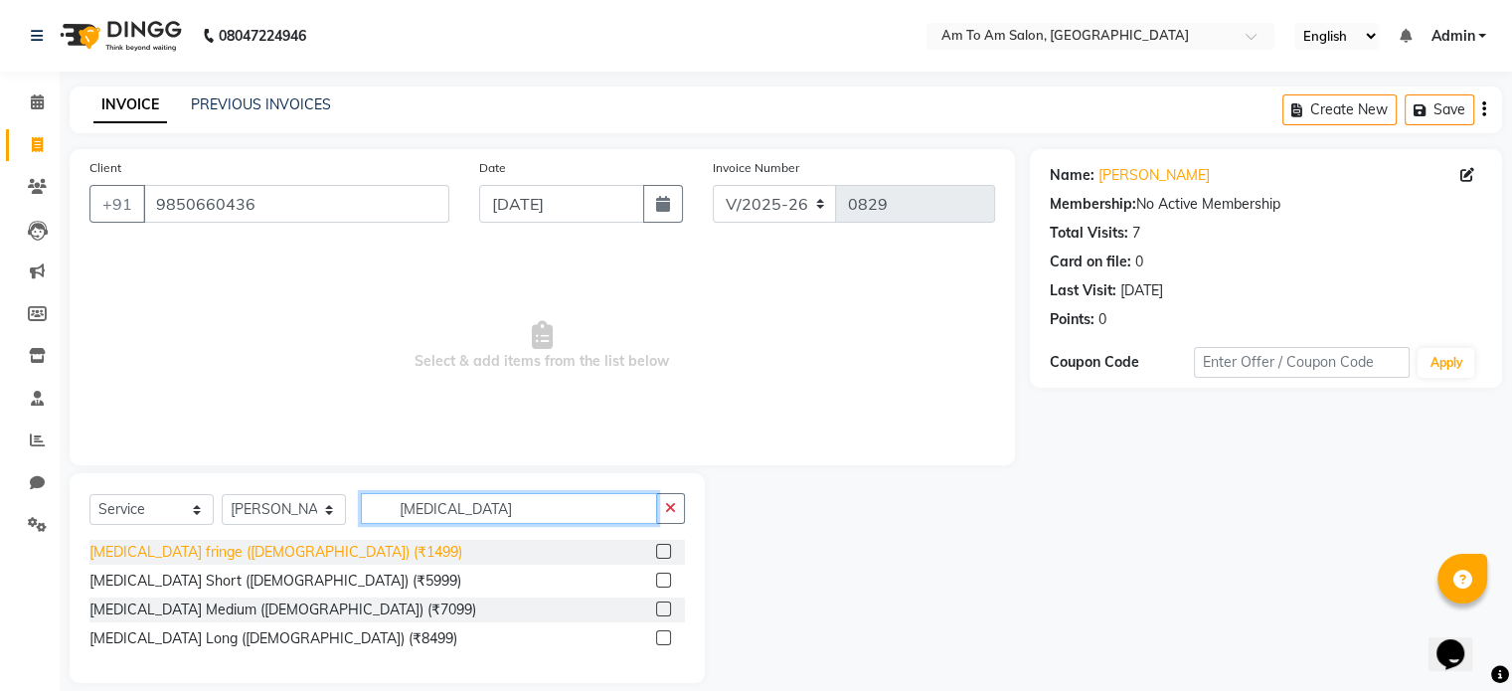
type input "[MEDICAL_DATA]"
click at [241, 555] on div "[MEDICAL_DATA] fringe ([DEMOGRAPHIC_DATA]) (₹1499)" at bounding box center [275, 552] width 373 height 21
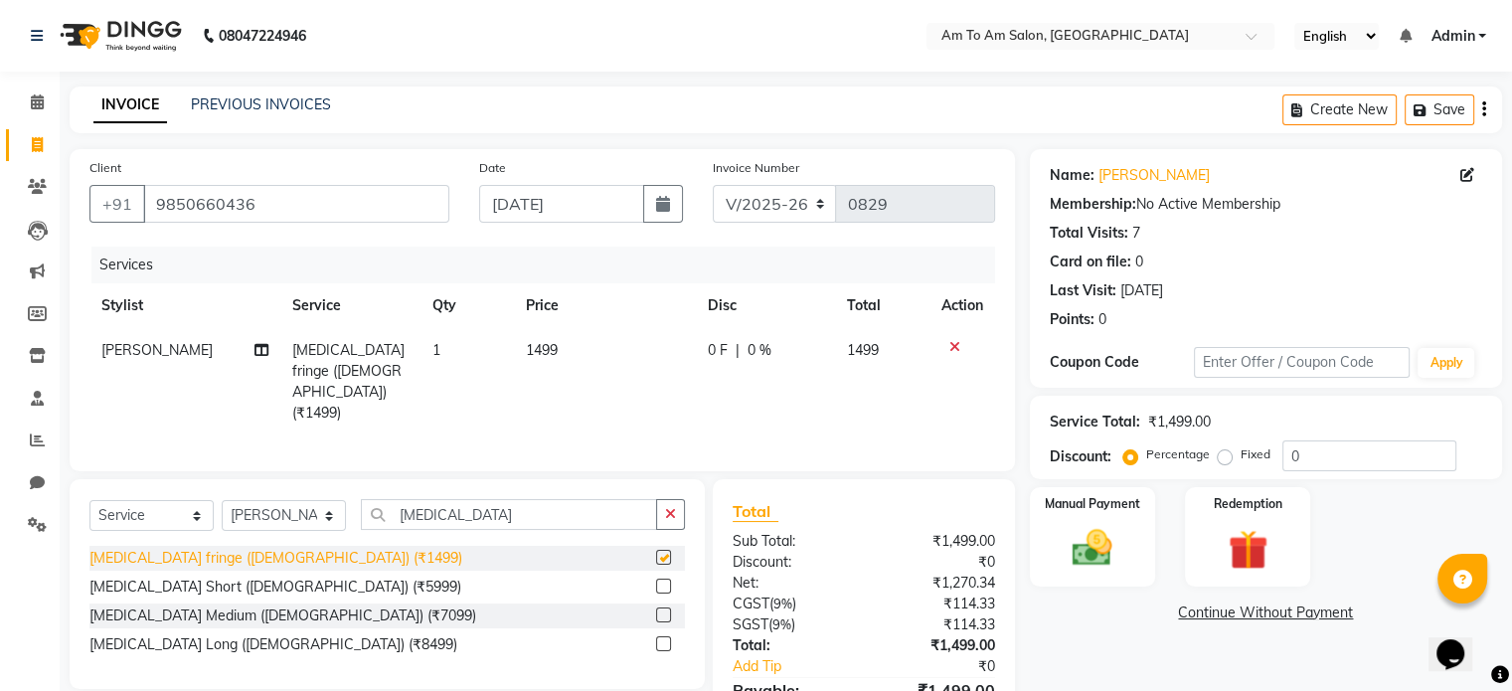
checkbox input "false"
click at [563, 351] on td "1499" at bounding box center [605, 381] width 182 height 107
select select "51655"
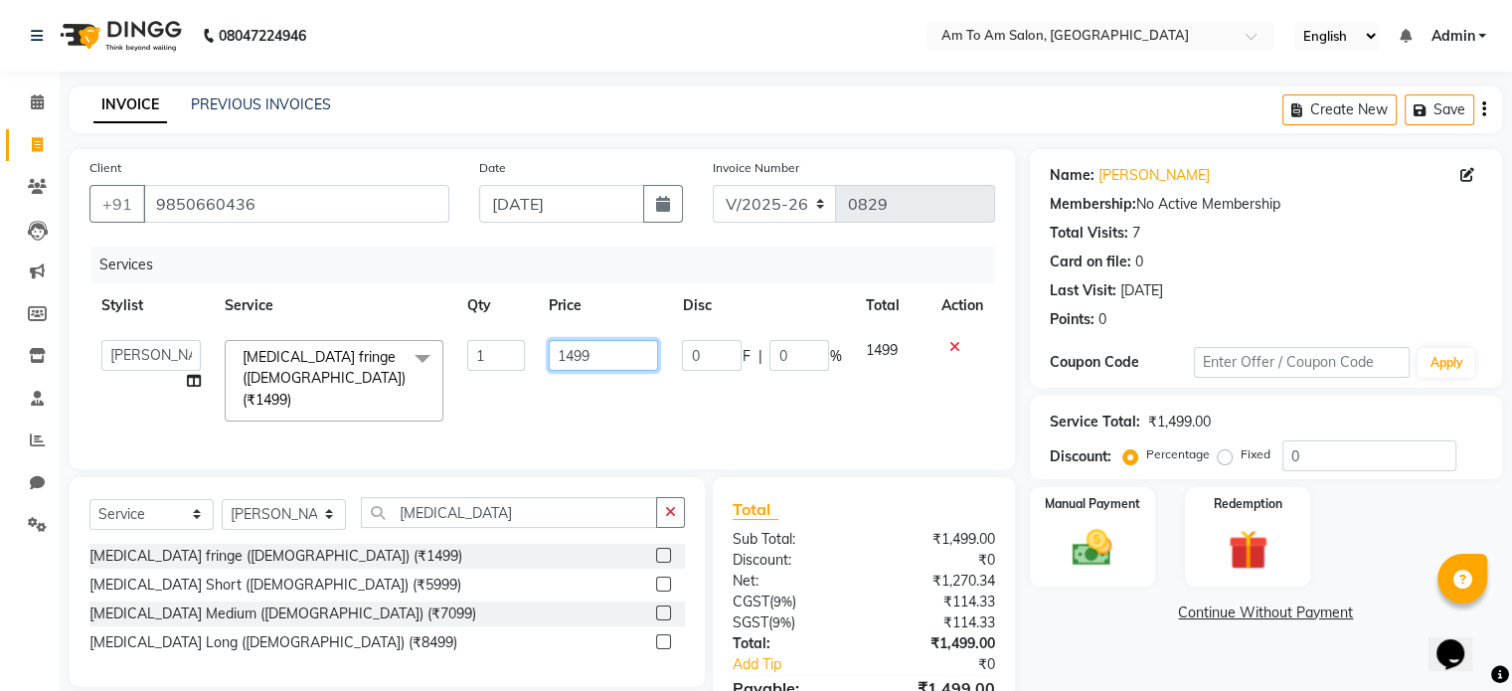
drag, startPoint x: 623, startPoint y: 362, endPoint x: 549, endPoint y: 363, distance: 74.6
click at [549, 363] on input "1499" at bounding box center [603, 355] width 109 height 31
type input "3"
type input "3540"
click at [675, 404] on div "Services Stylist Service Qty Price Disc Total Action [PERSON_NAME] Ashwini I [P…" at bounding box center [542, 348] width 906 height 203
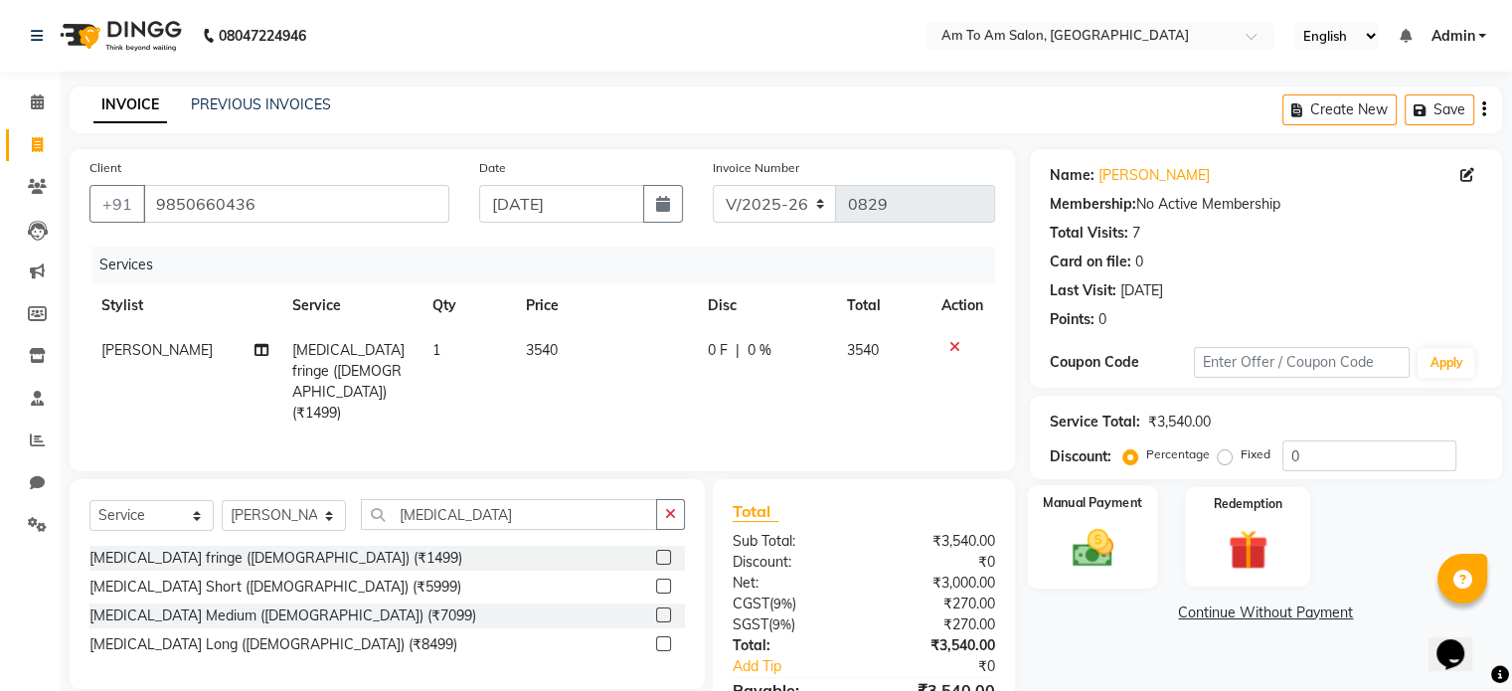
click at [1080, 543] on img at bounding box center [1092, 549] width 67 height 48
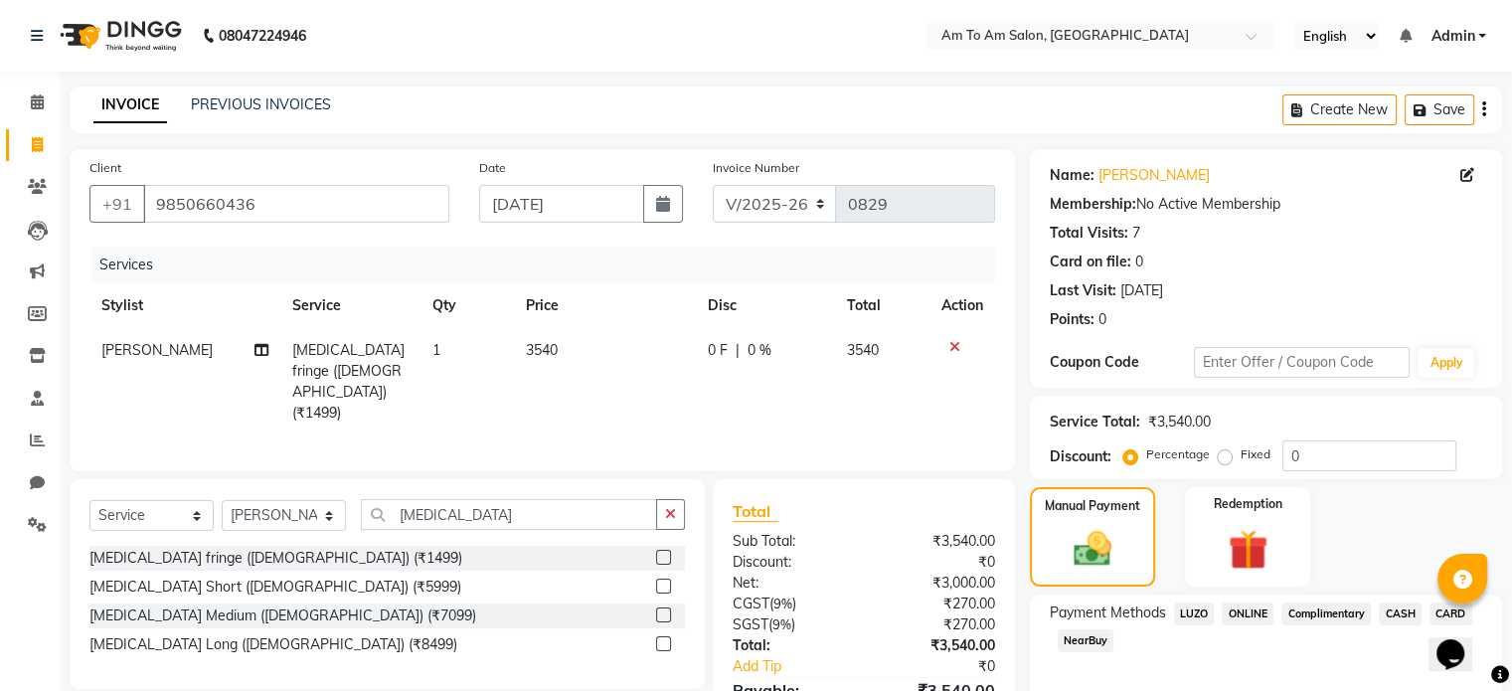
click at [1250, 619] on span "ONLINE" at bounding box center [1248, 614] width 52 height 23
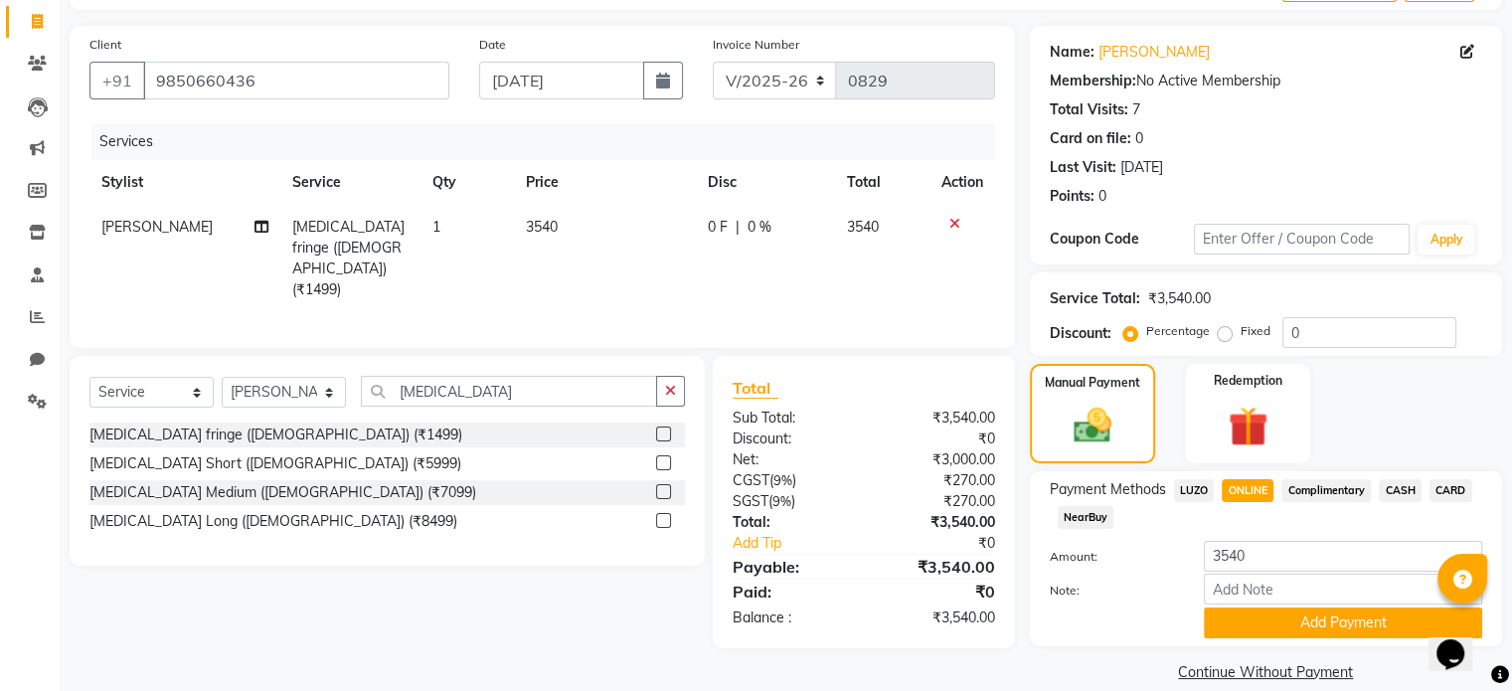
scroll to position [151, 0]
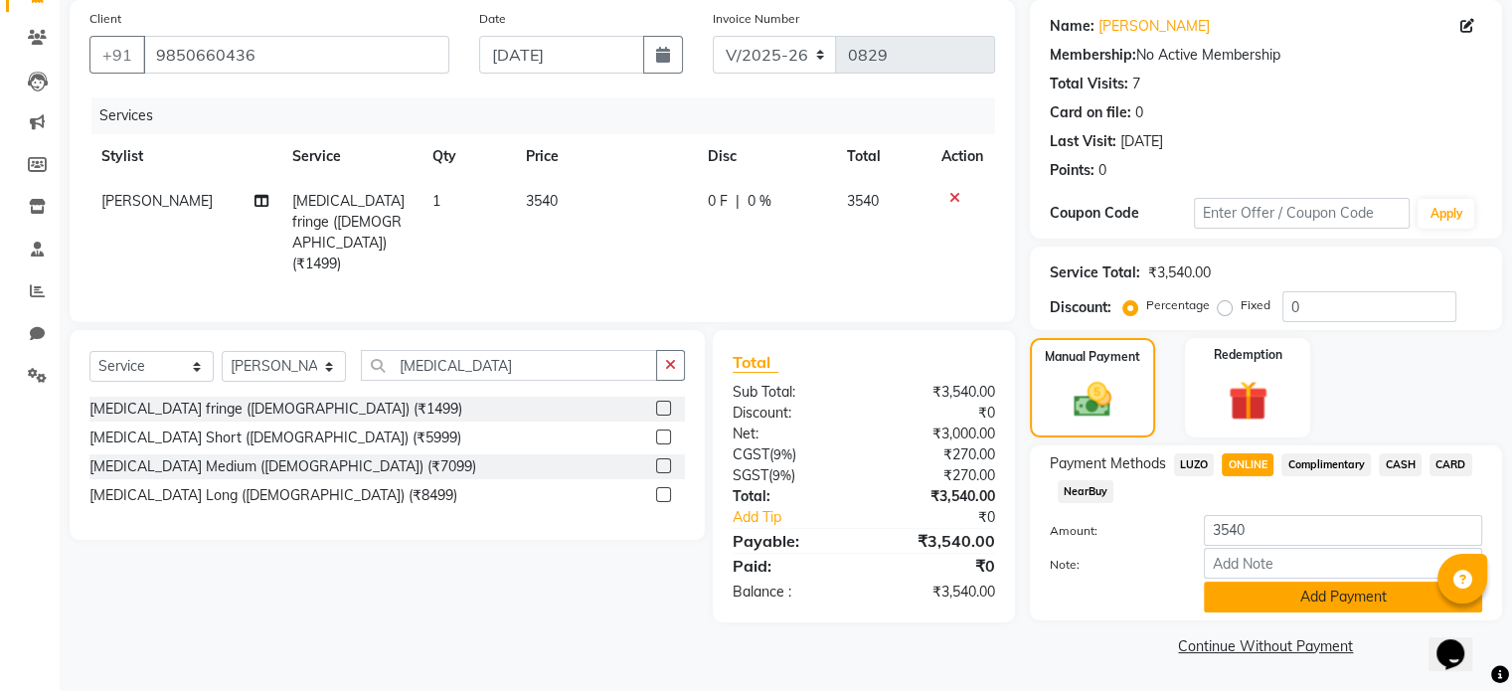
click at [1304, 600] on button "Add Payment" at bounding box center [1343, 597] width 278 height 31
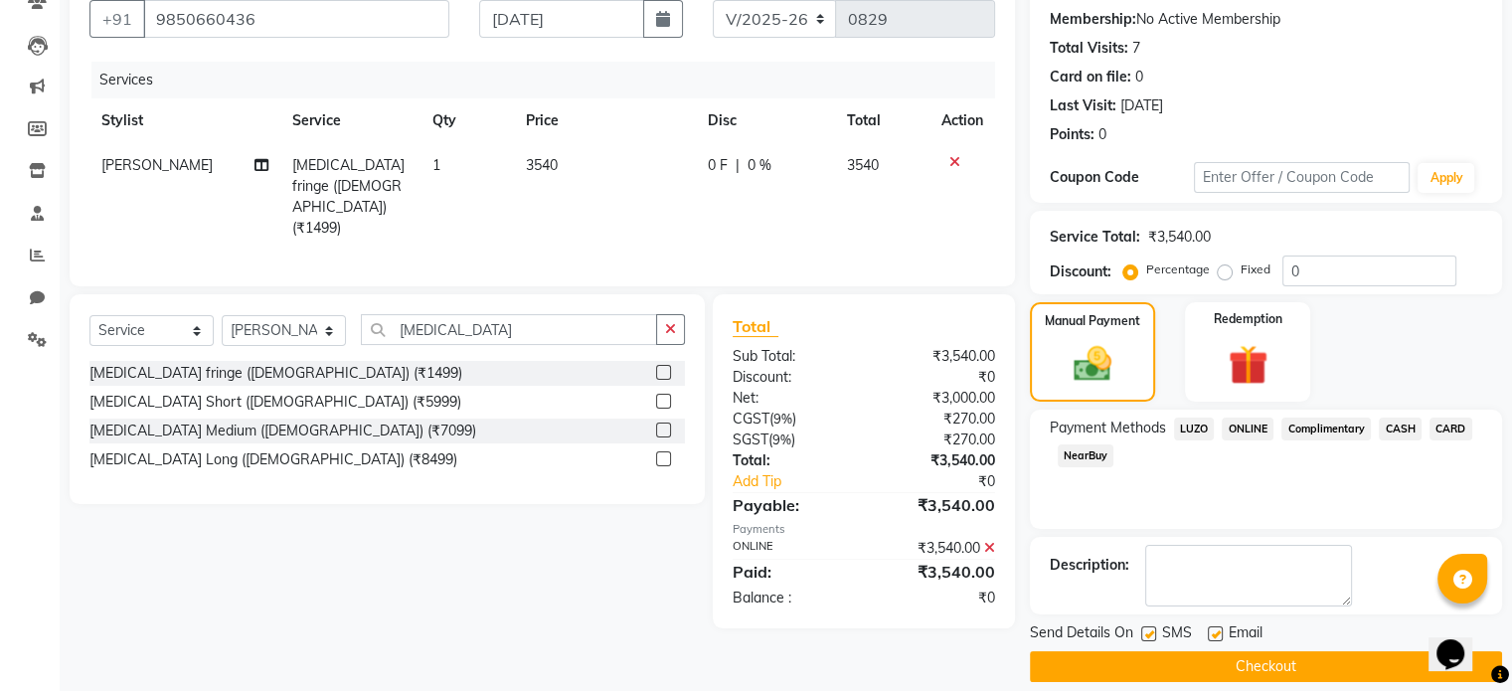
scroll to position [204, 0]
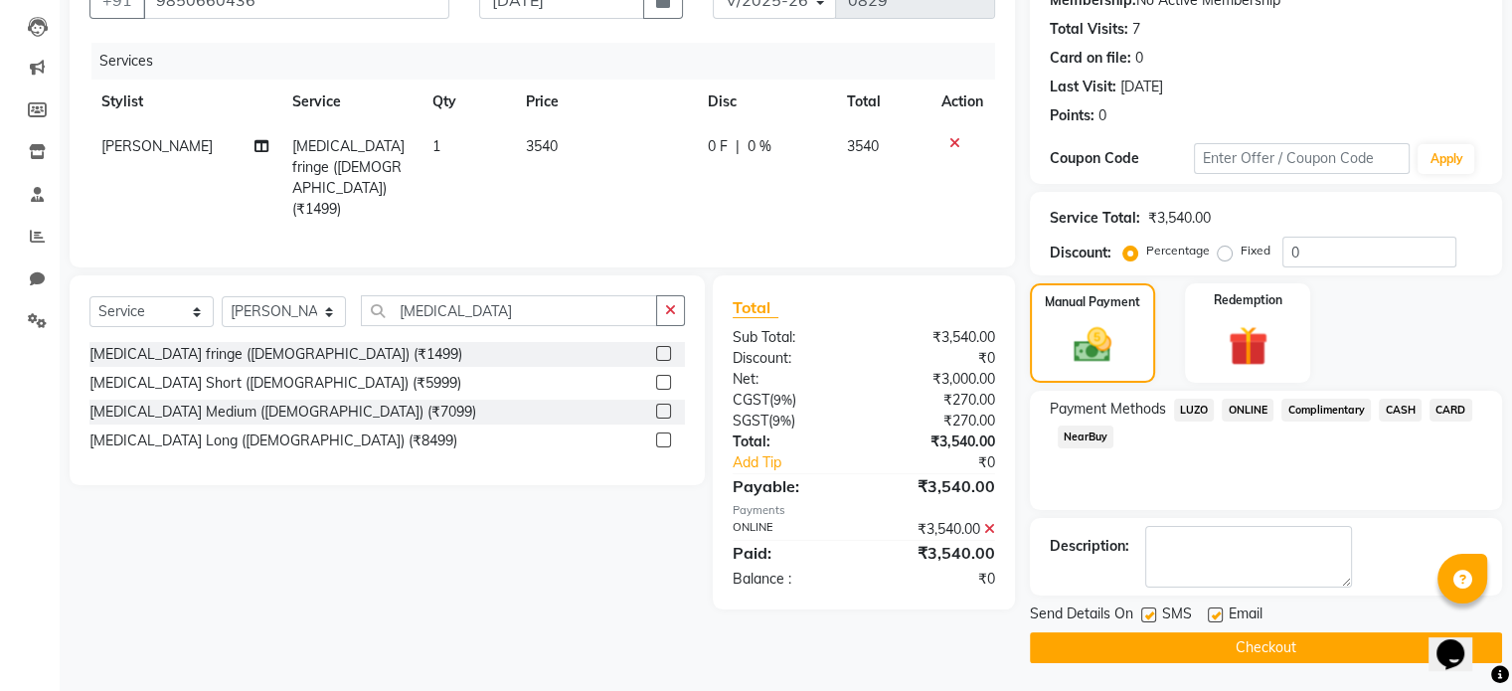
click at [1265, 645] on button "Checkout" at bounding box center [1266, 647] width 472 height 31
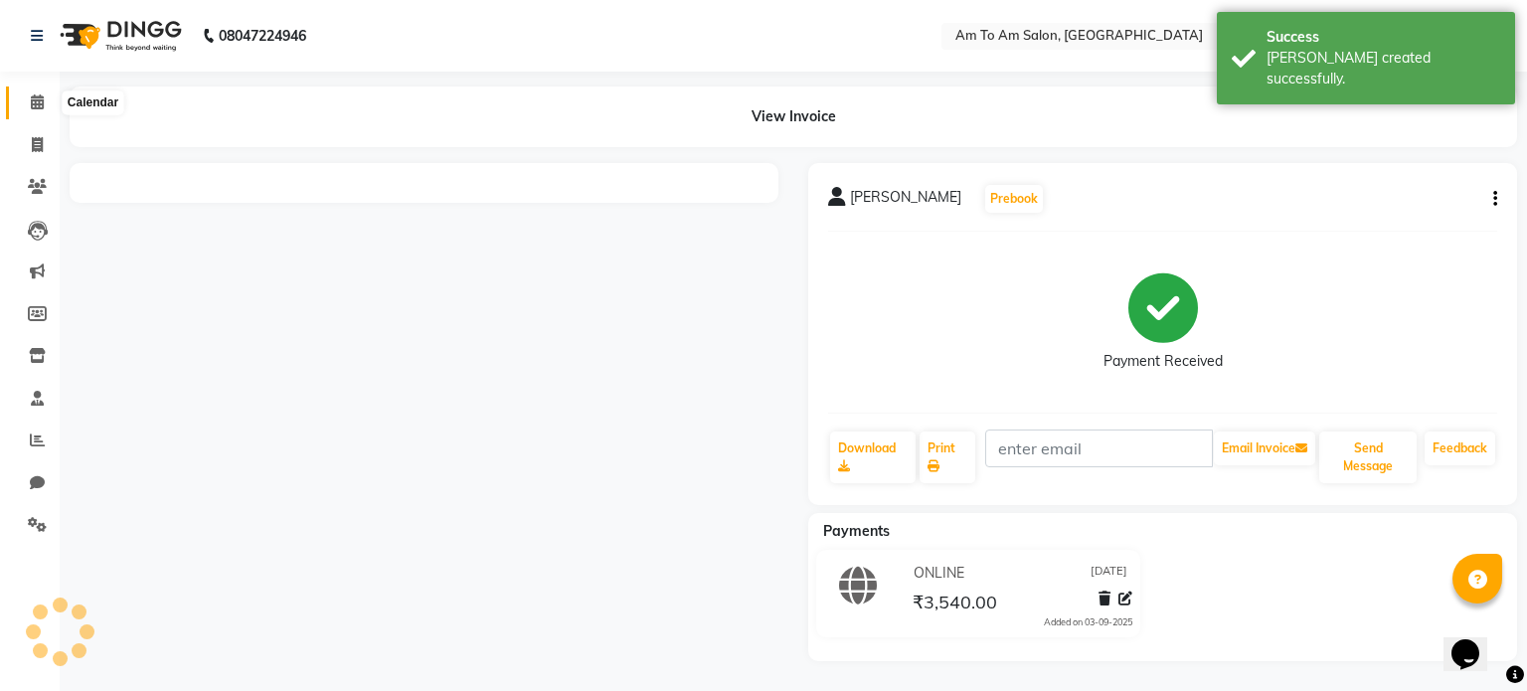
click at [32, 105] on icon at bounding box center [37, 101] width 13 height 15
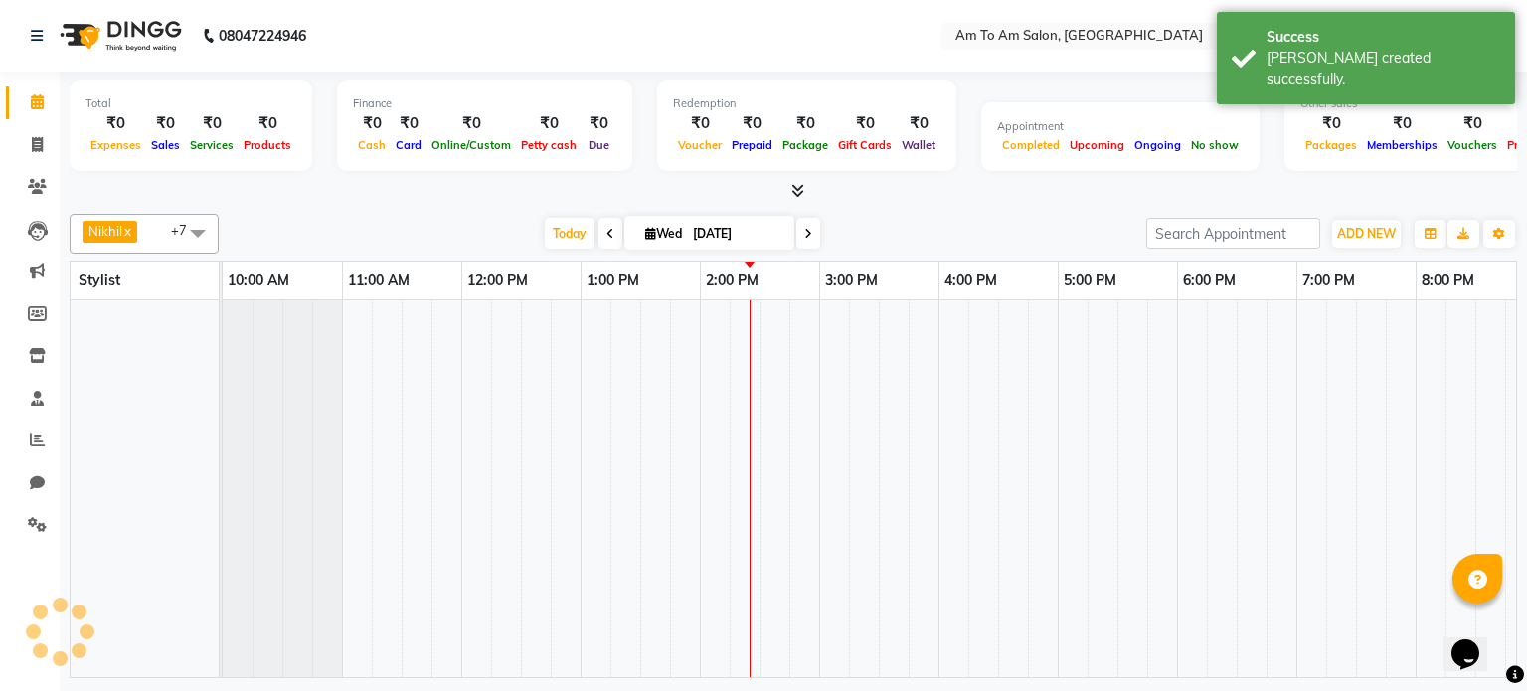
click at [910, 222] on div "[DATE] [DATE]" at bounding box center [683, 234] width 908 height 30
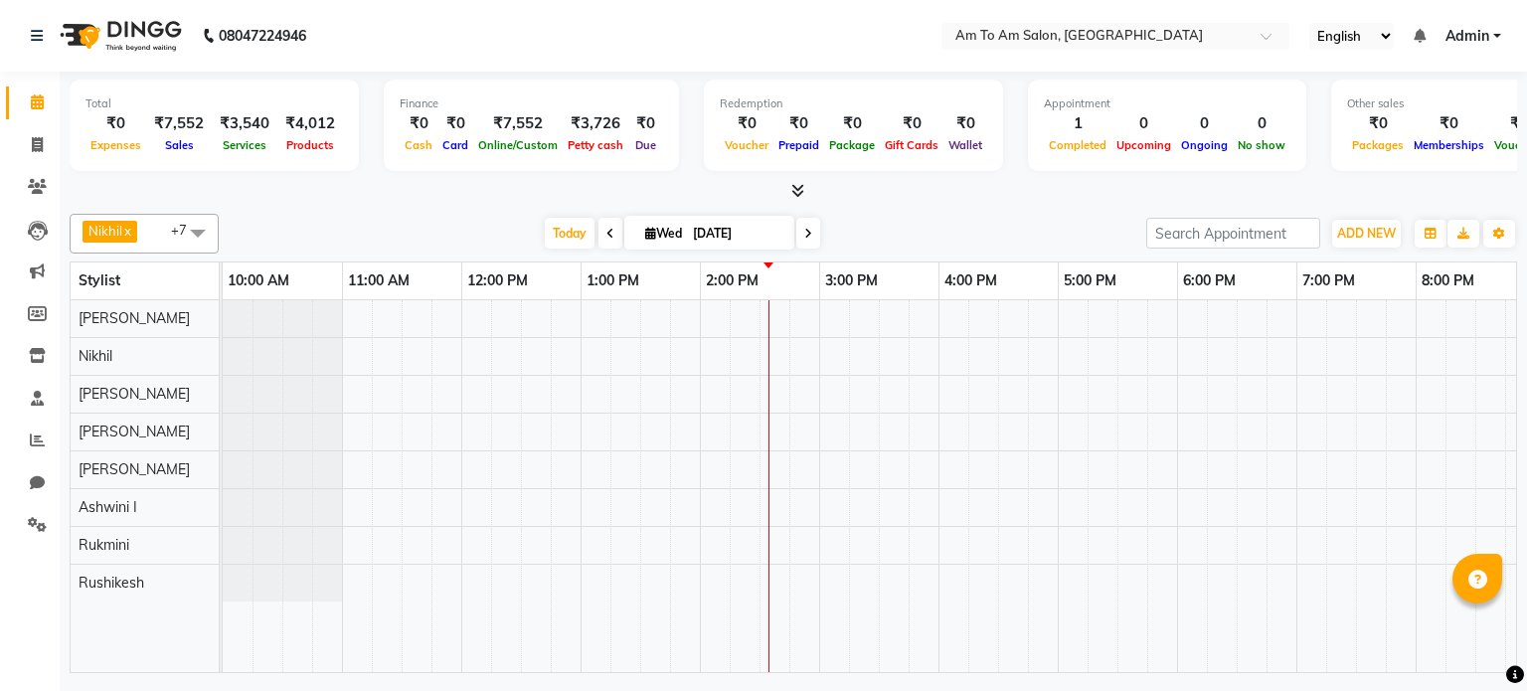
click at [996, 210] on div "Nikhil x [PERSON_NAME] x [PERSON_NAME] x Mahi Shaikh x [PERSON_NAME] x [PERSON_…" at bounding box center [794, 439] width 1448 height 467
